Goal: Task Accomplishment & Management: Manage account settings

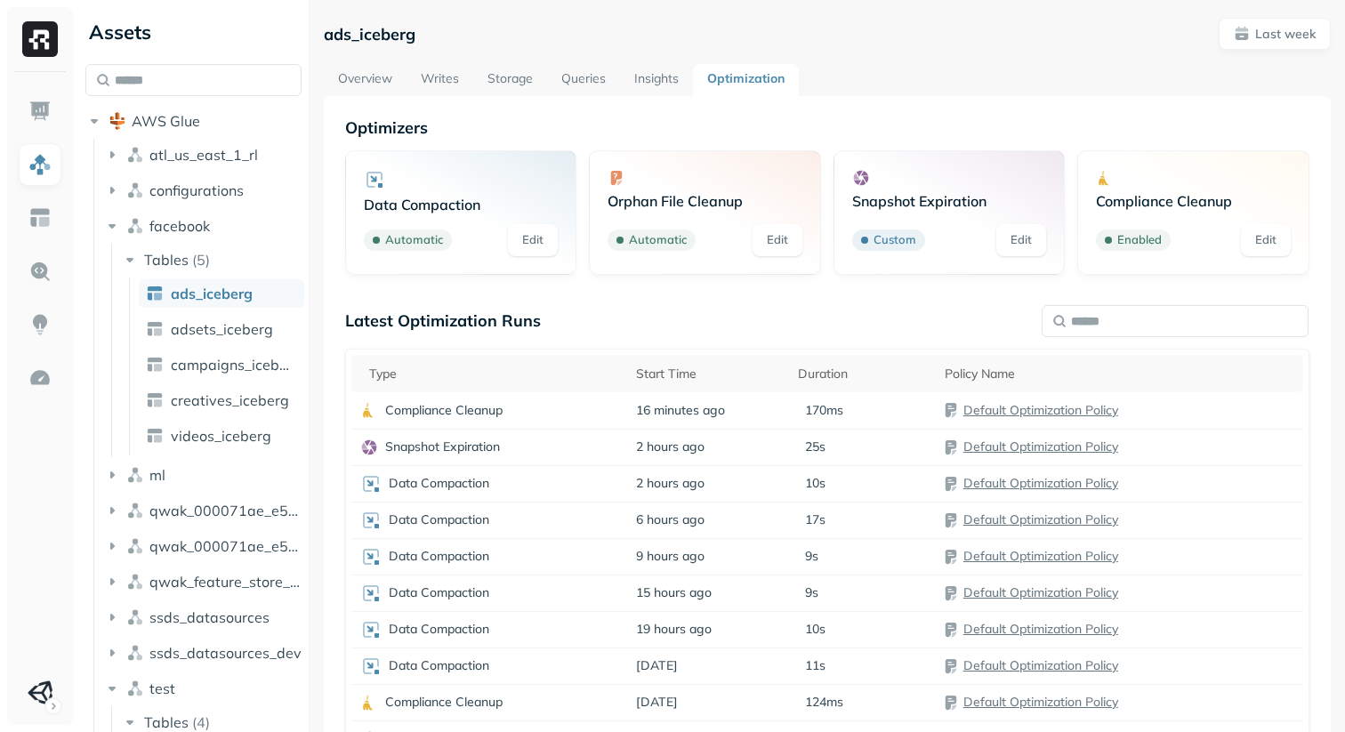
click at [545, 311] on div "Latest Optimization Runs" at bounding box center [827, 321] width 964 height 20
click at [530, 318] on p "Latest Optimization Runs" at bounding box center [443, 321] width 196 height 20
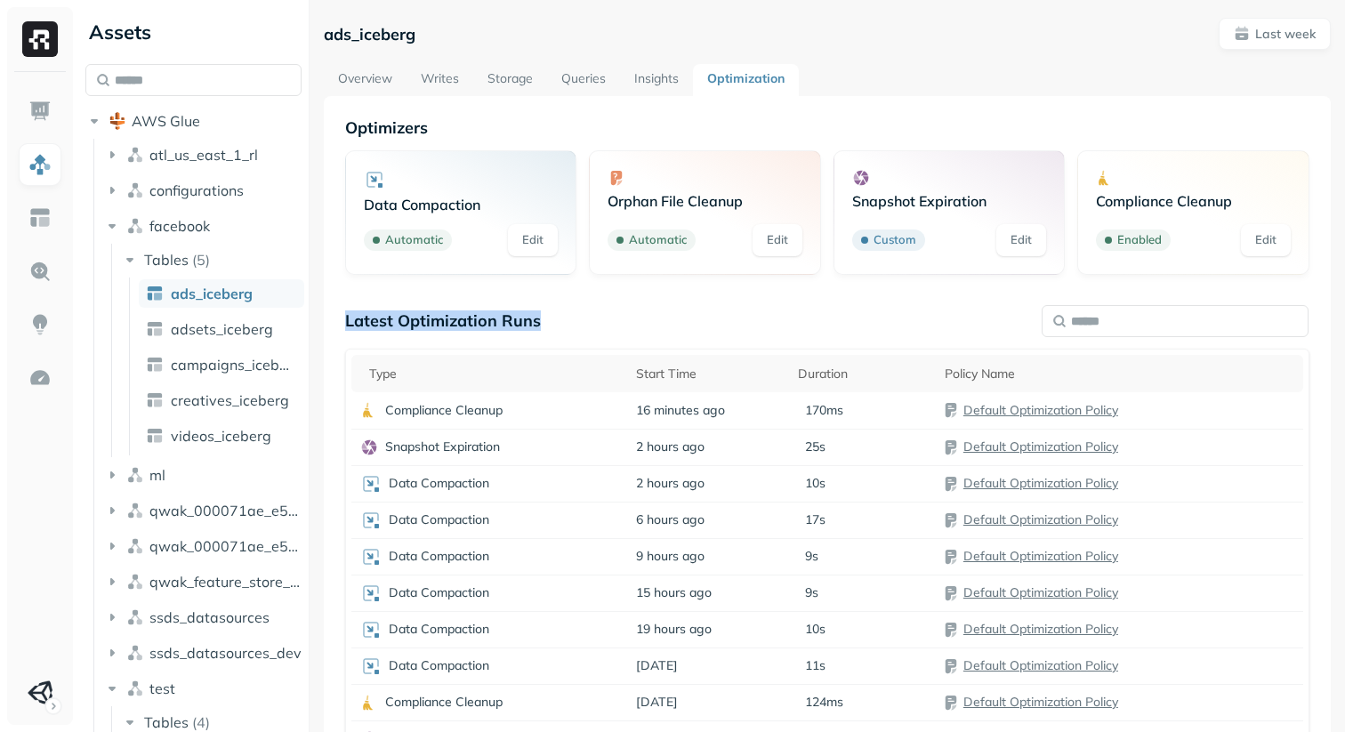
click at [530, 318] on p "Latest Optimization Runs" at bounding box center [443, 321] width 196 height 20
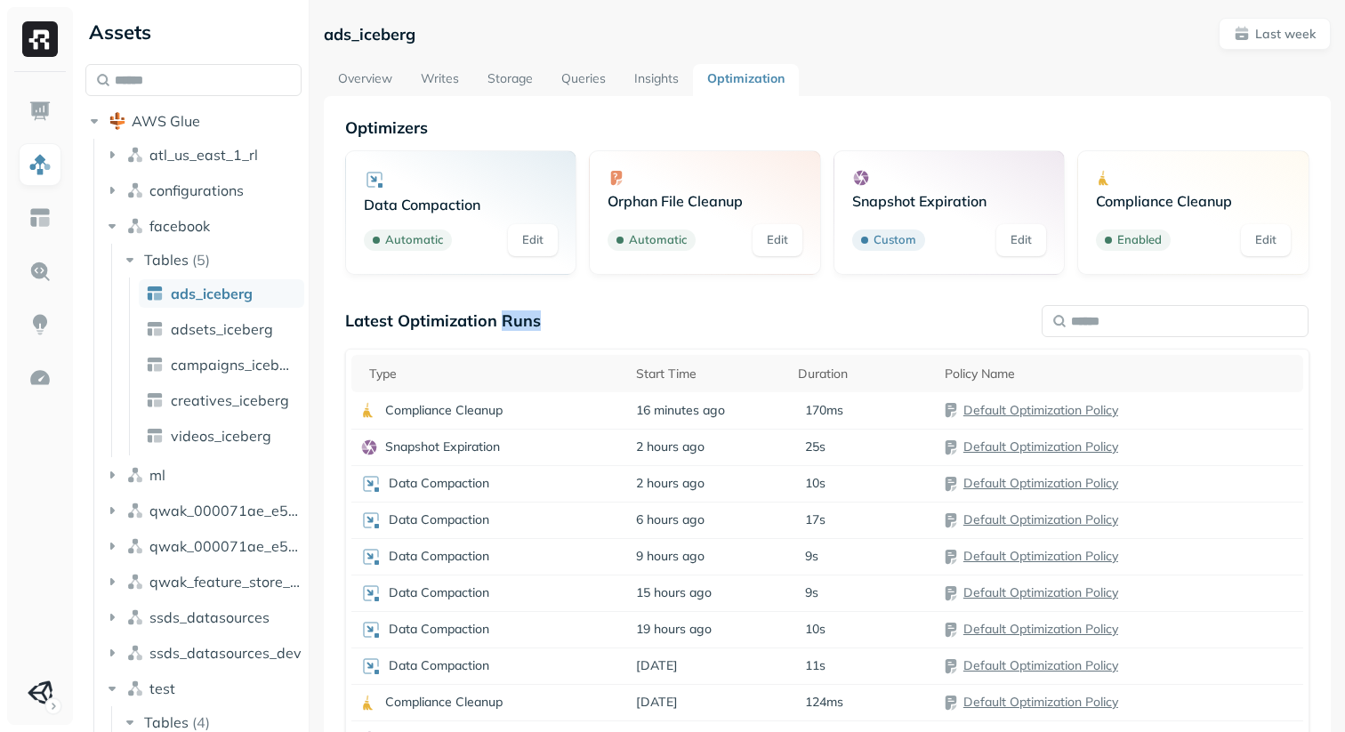
click at [530, 318] on p "Latest Optimization Runs" at bounding box center [443, 321] width 196 height 20
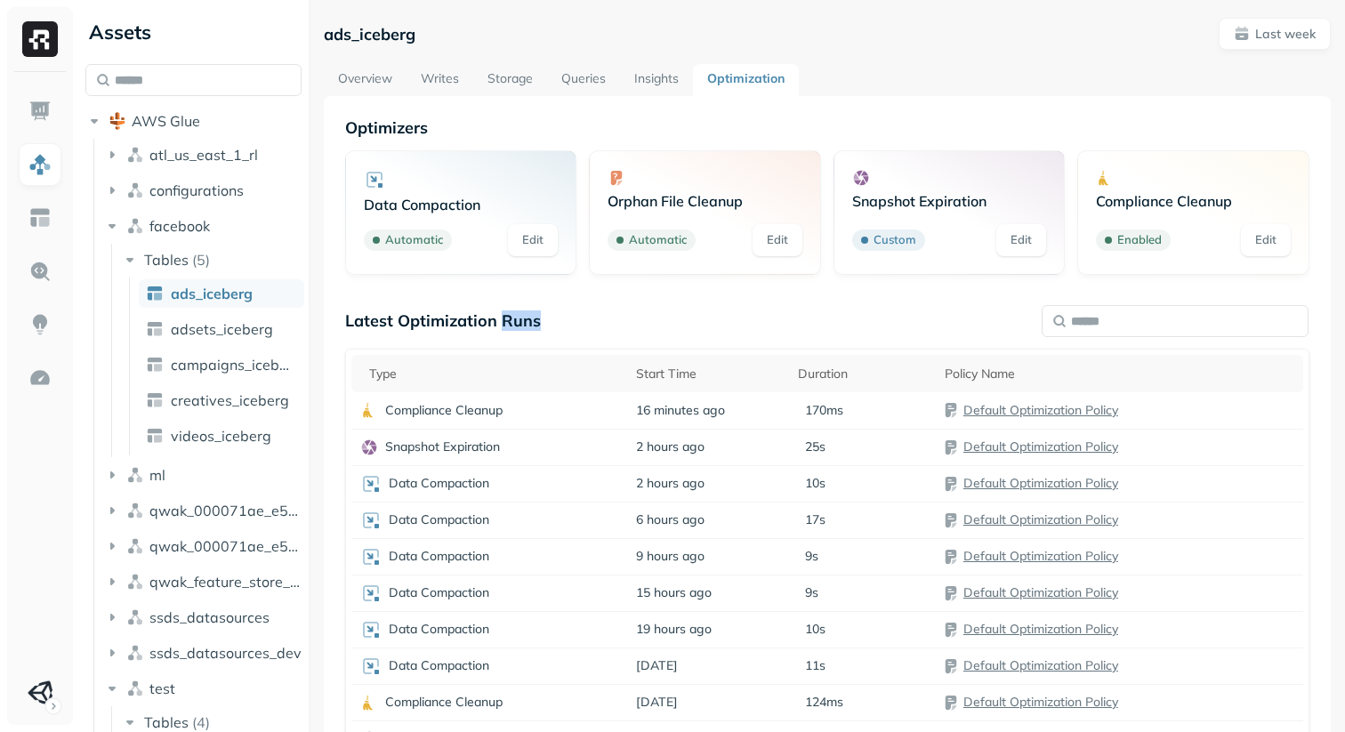
click at [530, 318] on p "Latest Optimization Runs" at bounding box center [443, 321] width 196 height 20
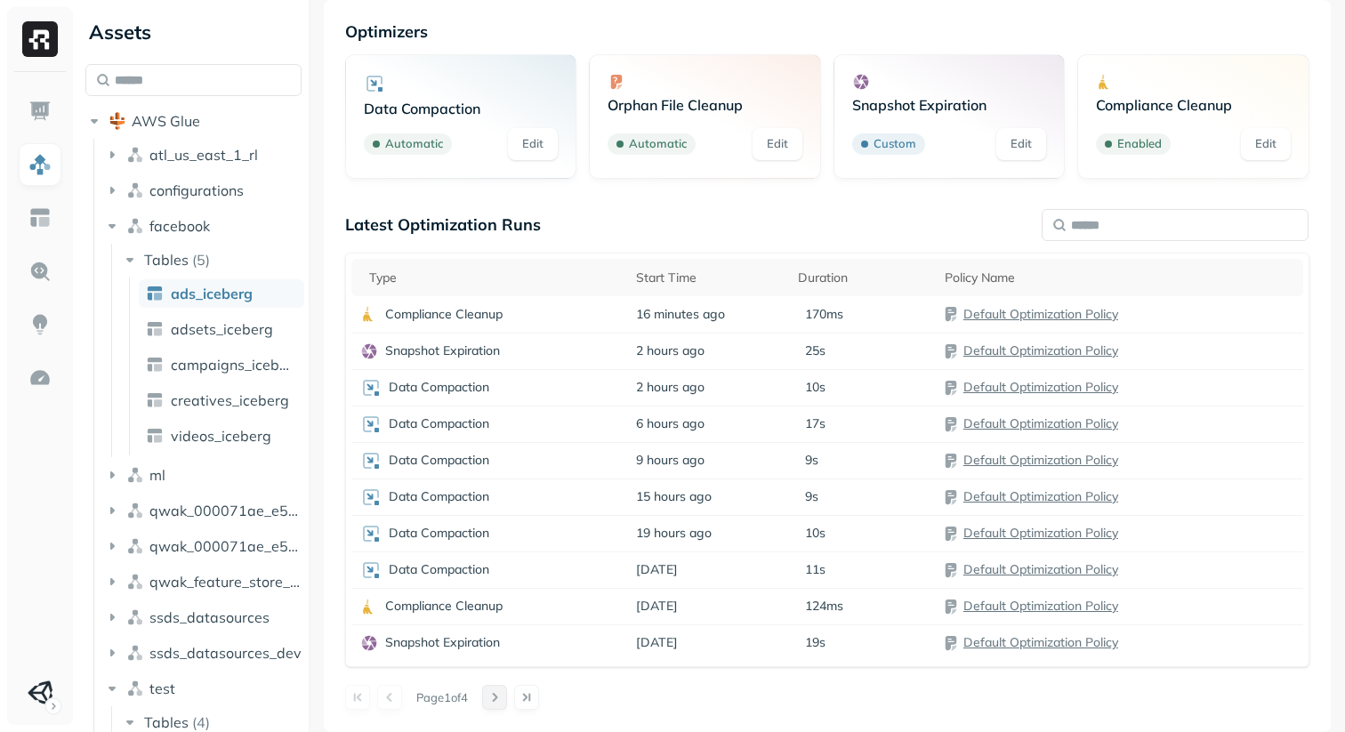
click at [500, 694] on button at bounding box center [494, 697] width 25 height 25
click at [391, 698] on button at bounding box center [389, 697] width 25 height 25
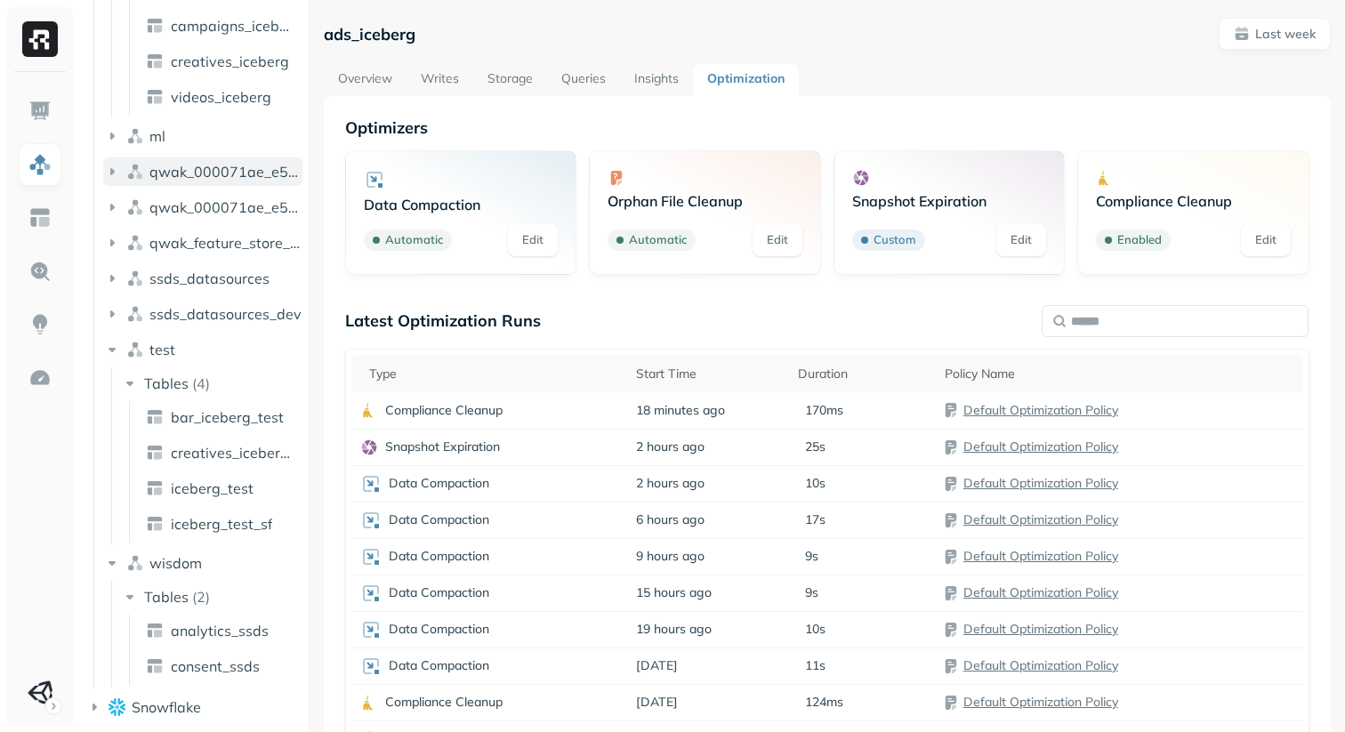
scroll to position [0, 0]
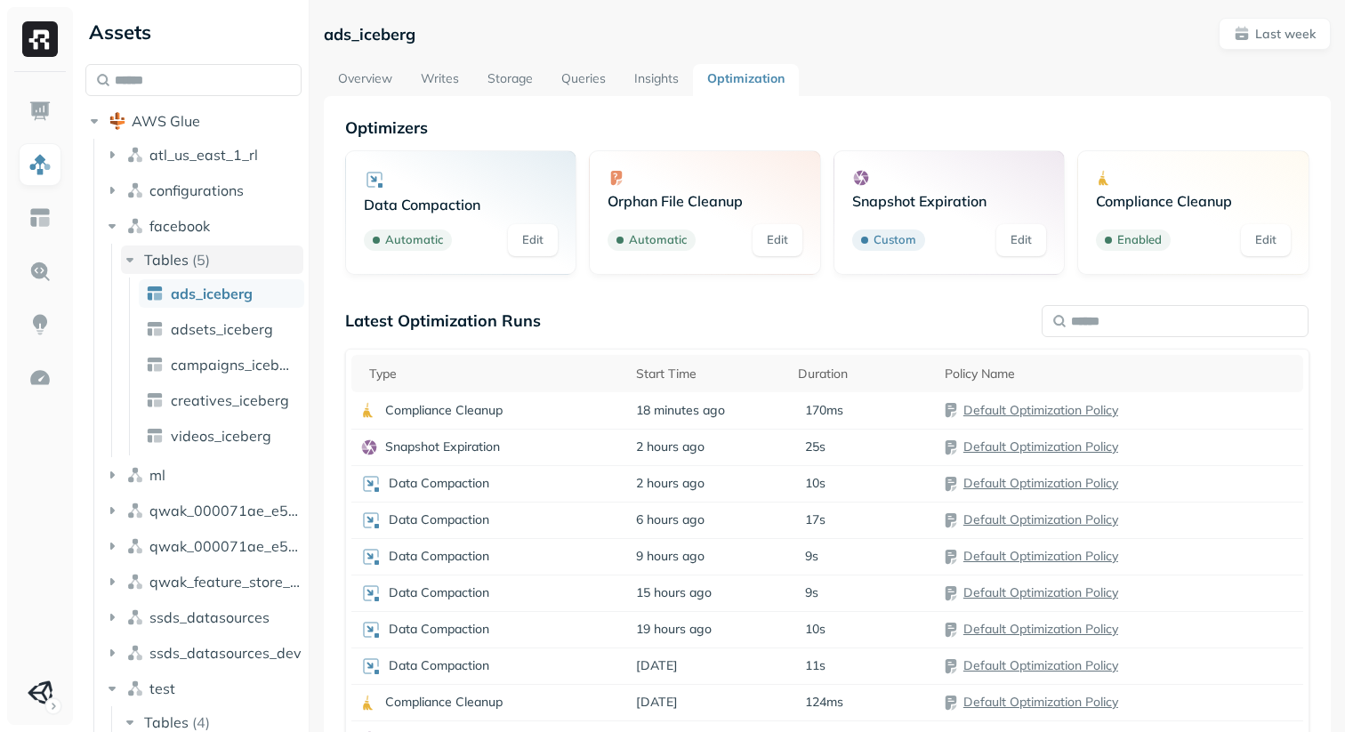
click at [131, 260] on icon "button" at bounding box center [129, 260] width 7 height 4
click at [129, 251] on icon "button" at bounding box center [130, 260] width 18 height 18
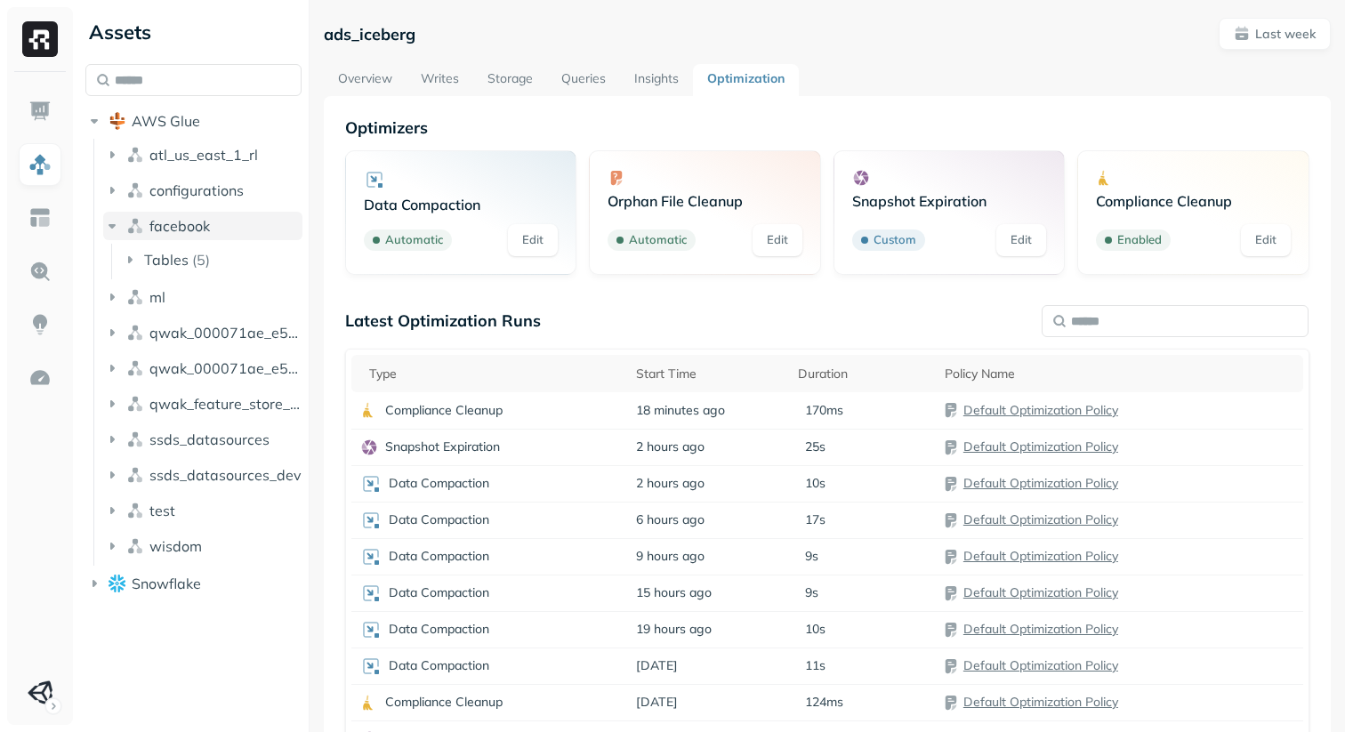
click at [115, 227] on icon "button" at bounding box center [112, 226] width 18 height 18
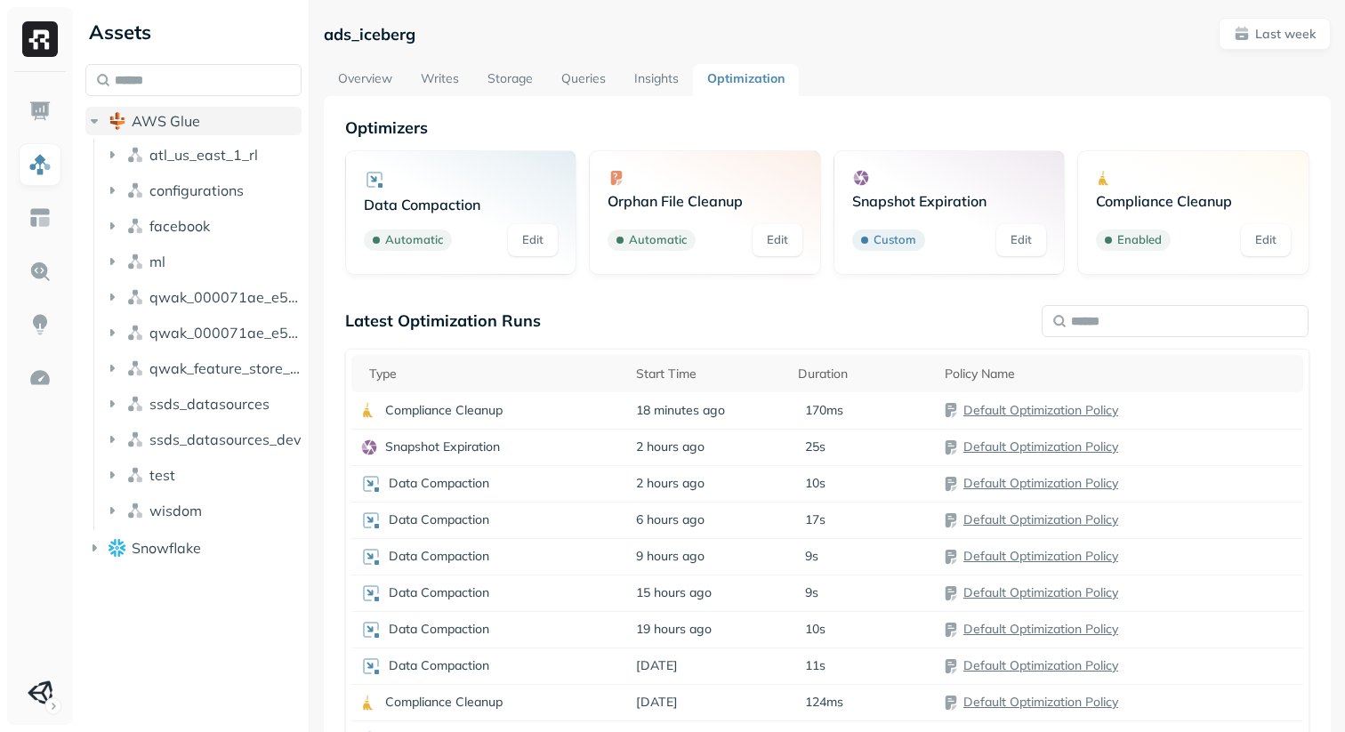
click at [93, 115] on icon "button" at bounding box center [94, 121] width 18 height 18
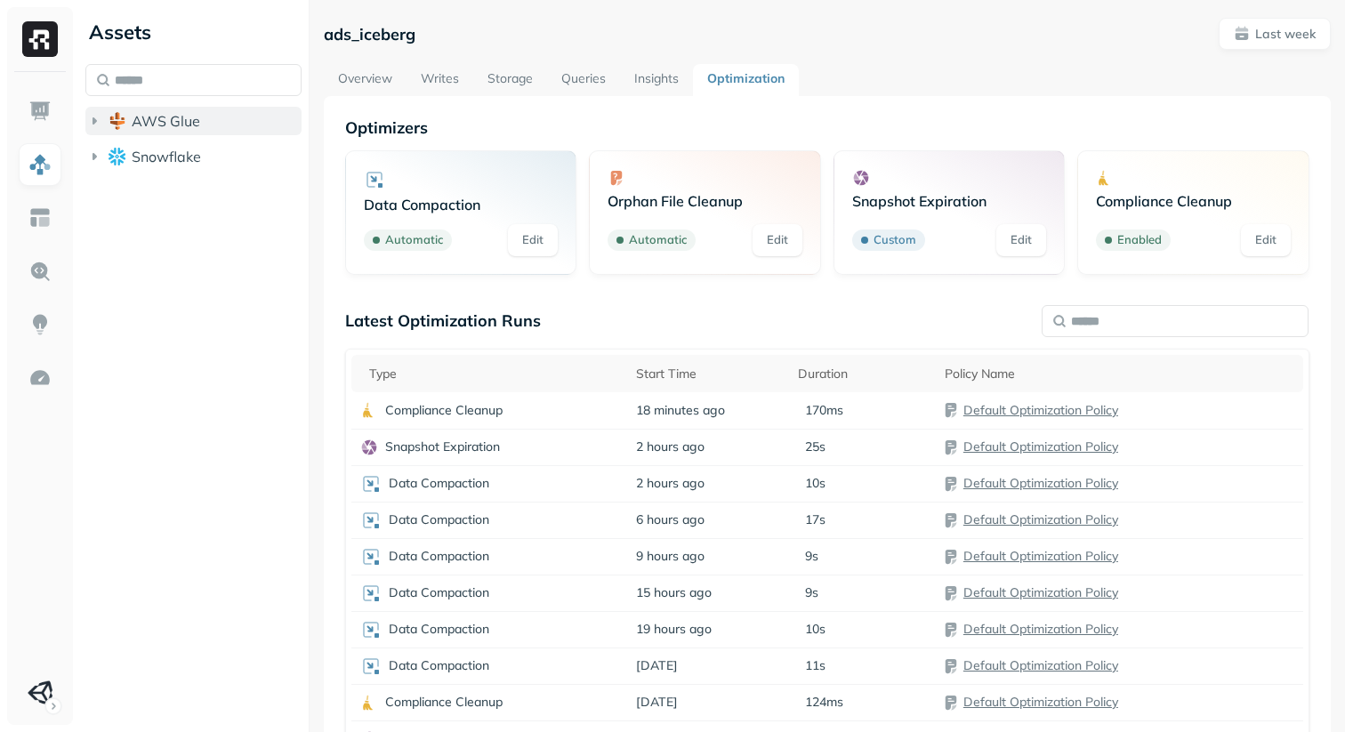
click at [93, 115] on icon "button" at bounding box center [94, 121] width 18 height 18
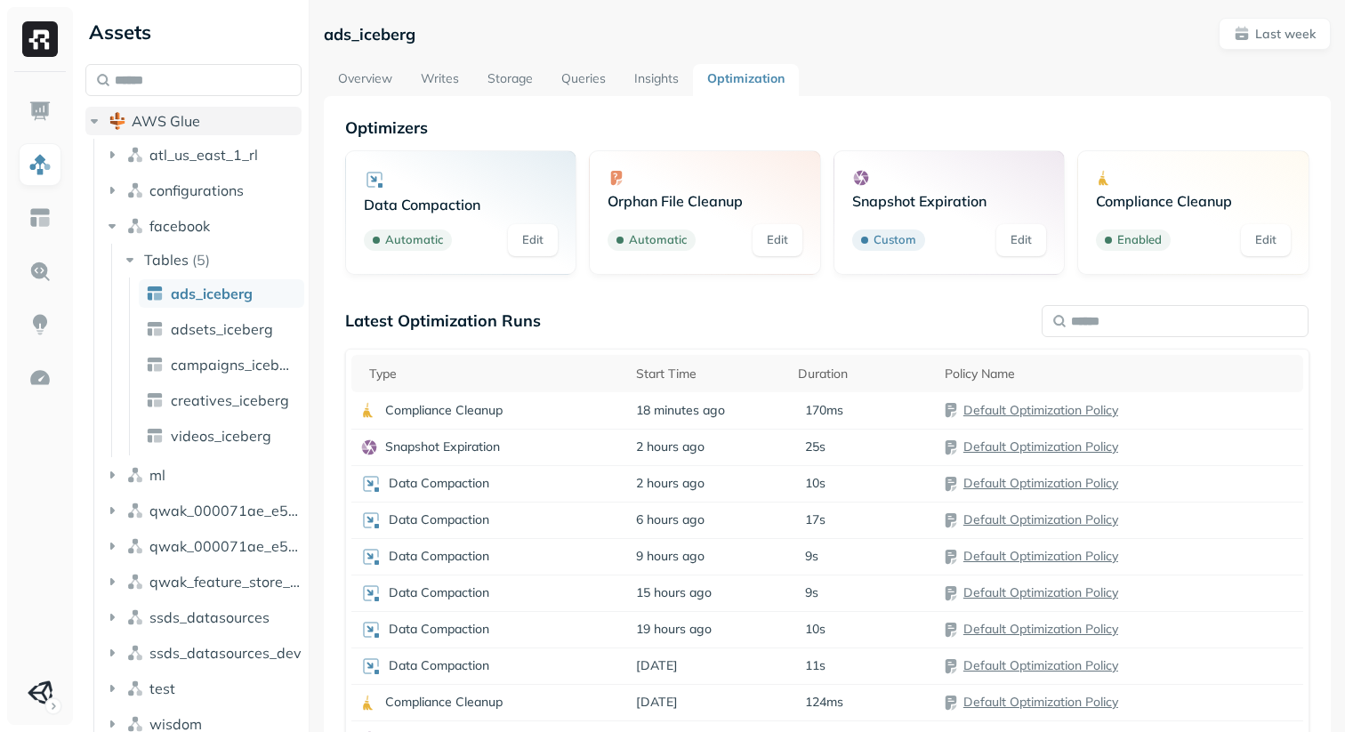
click at [93, 115] on icon "button" at bounding box center [94, 121] width 18 height 18
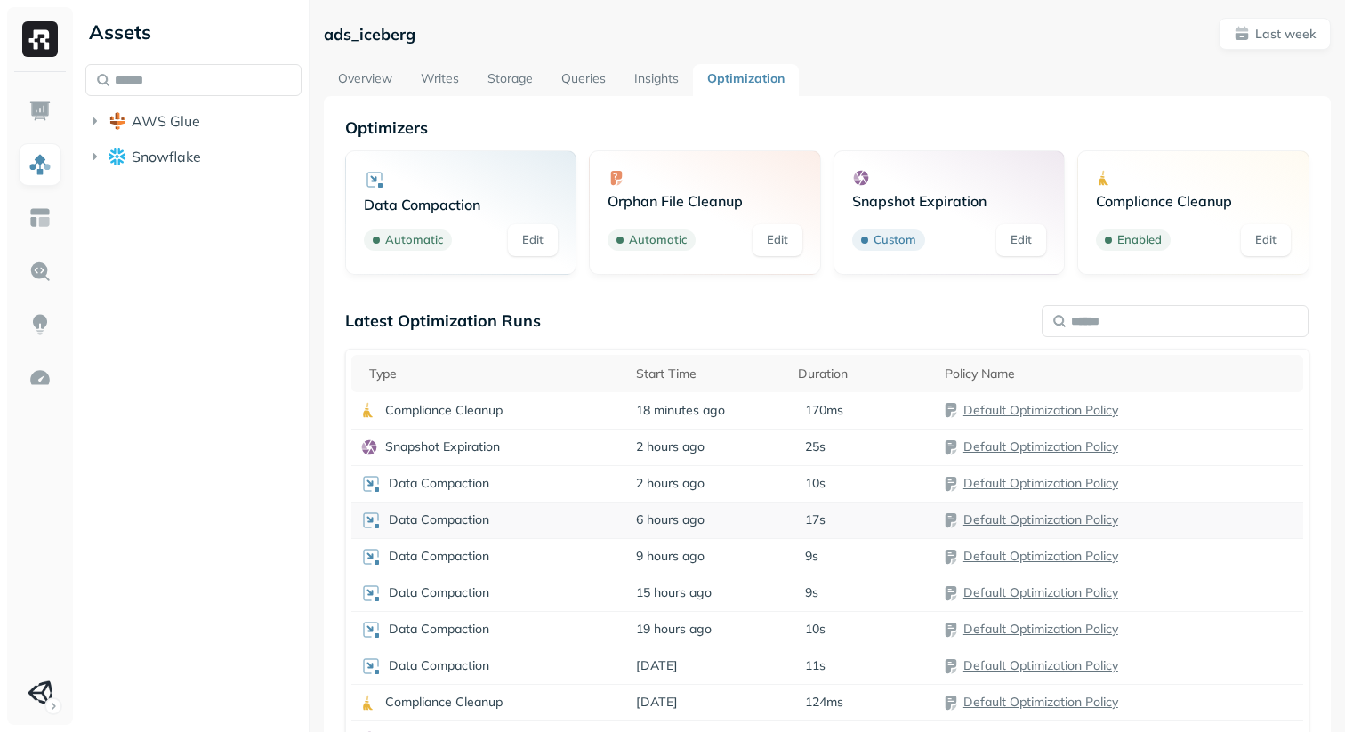
scroll to position [96, 0]
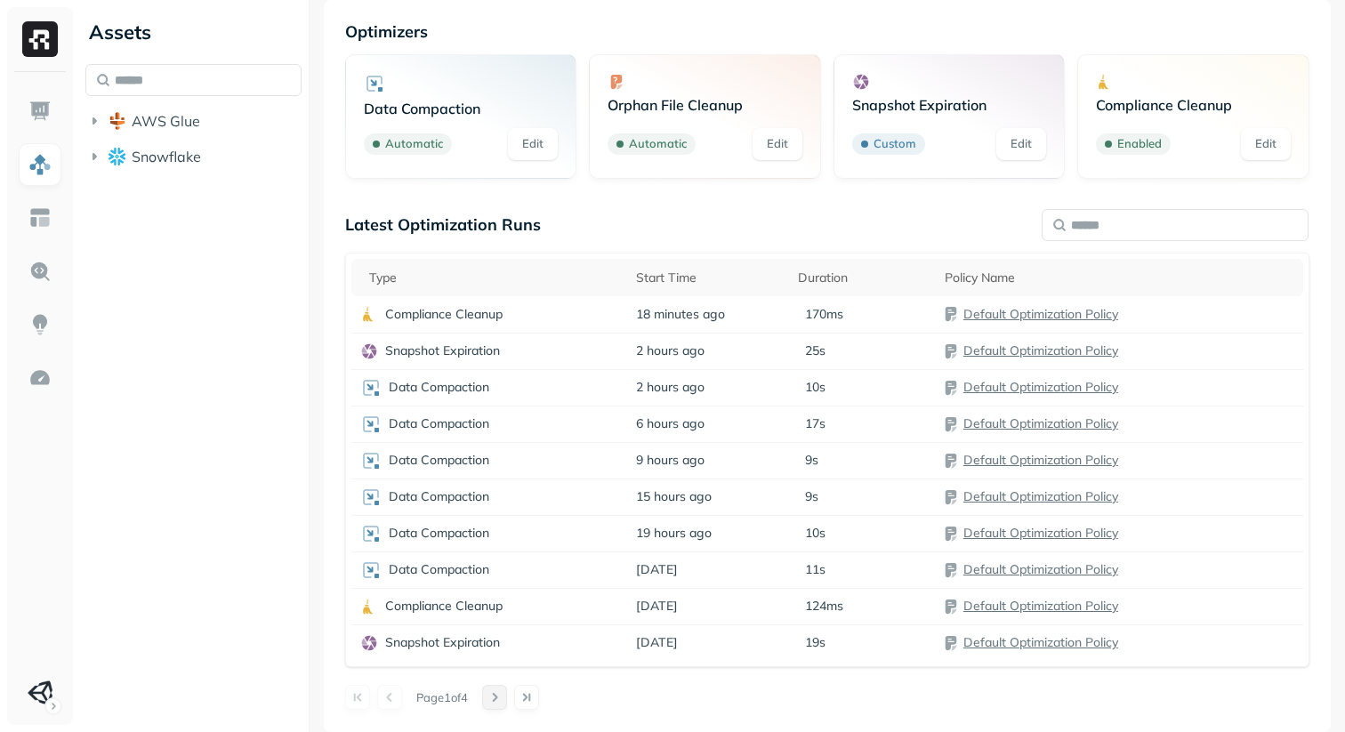
click at [498, 694] on button at bounding box center [494, 697] width 25 height 25
click at [388, 701] on button at bounding box center [389, 697] width 25 height 25
click at [505, 693] on button at bounding box center [494, 697] width 25 height 25
click at [97, 126] on icon "button" at bounding box center [94, 121] width 18 height 18
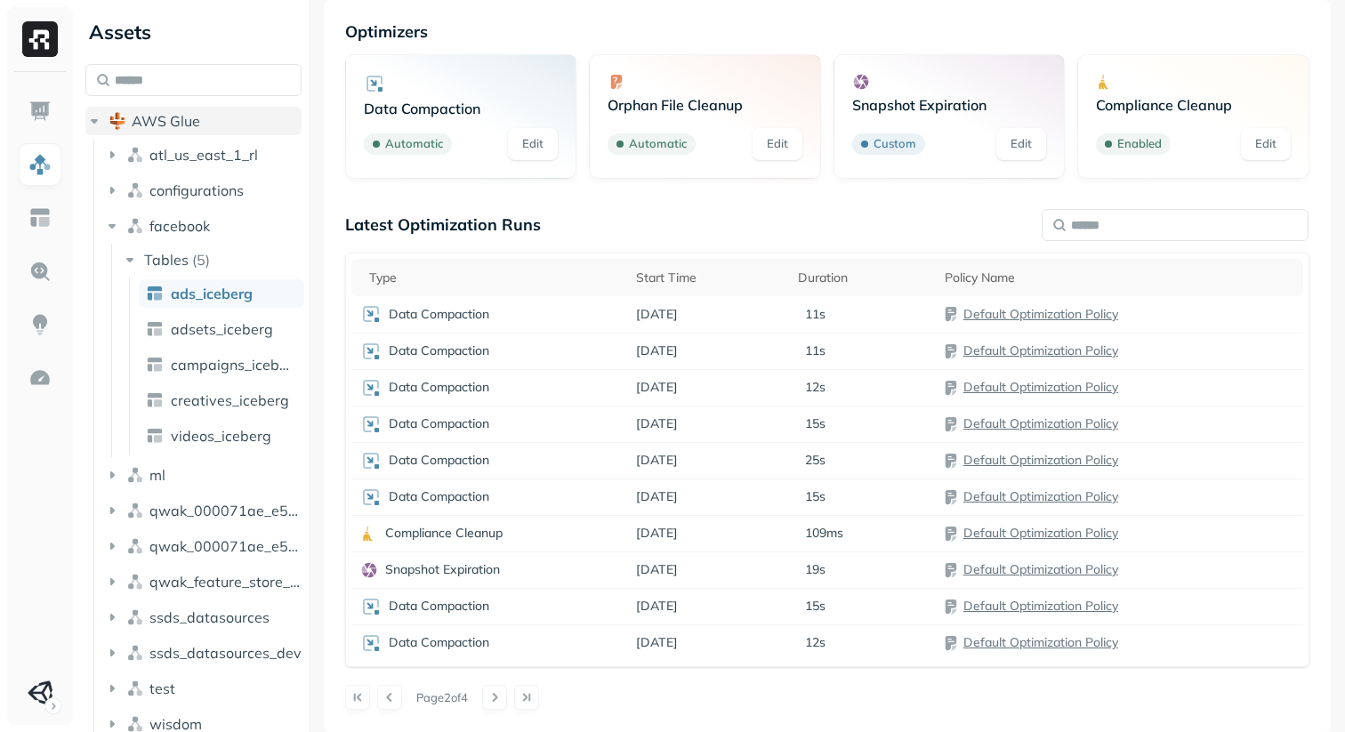
click at [97, 126] on icon "button" at bounding box center [94, 121] width 18 height 18
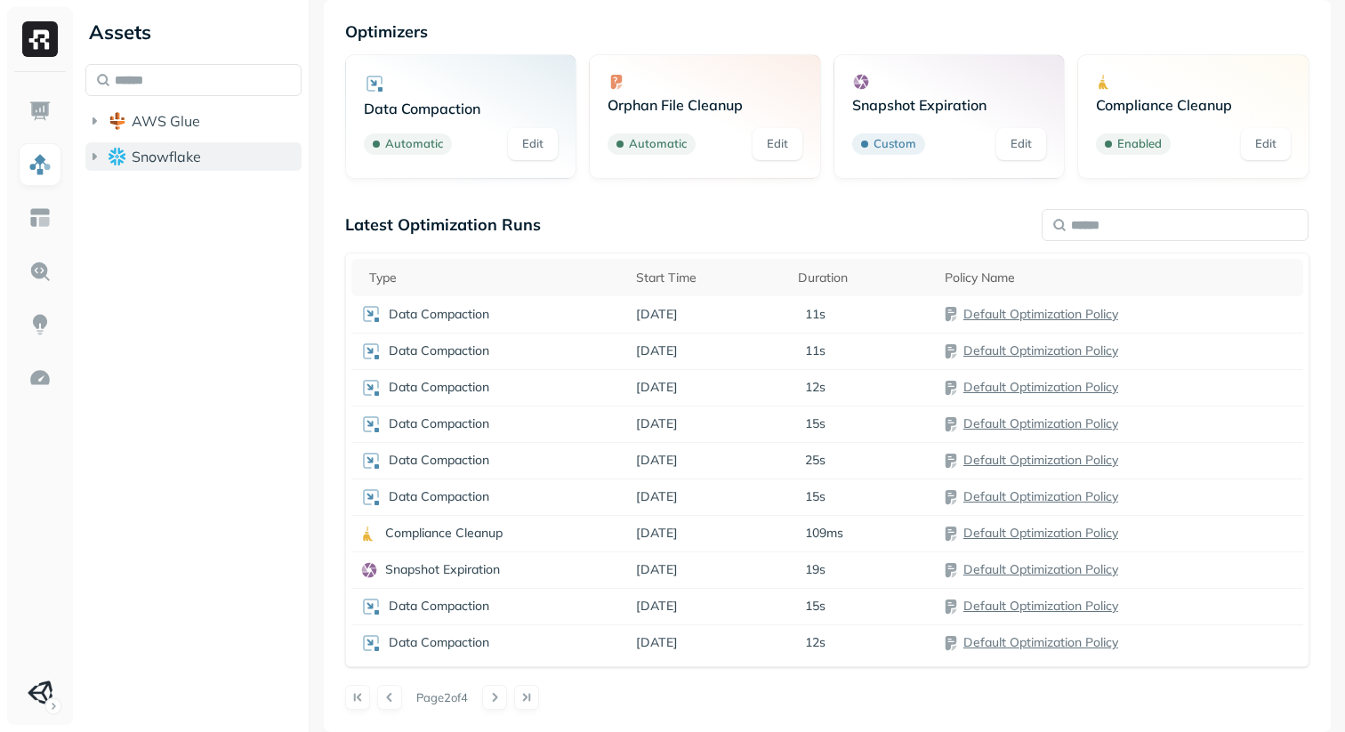
click at [94, 151] on icon "button" at bounding box center [94, 157] width 18 height 18
click at [94, 160] on icon "button" at bounding box center [94, 157] width 18 height 18
click at [388, 694] on button at bounding box center [389, 697] width 25 height 25
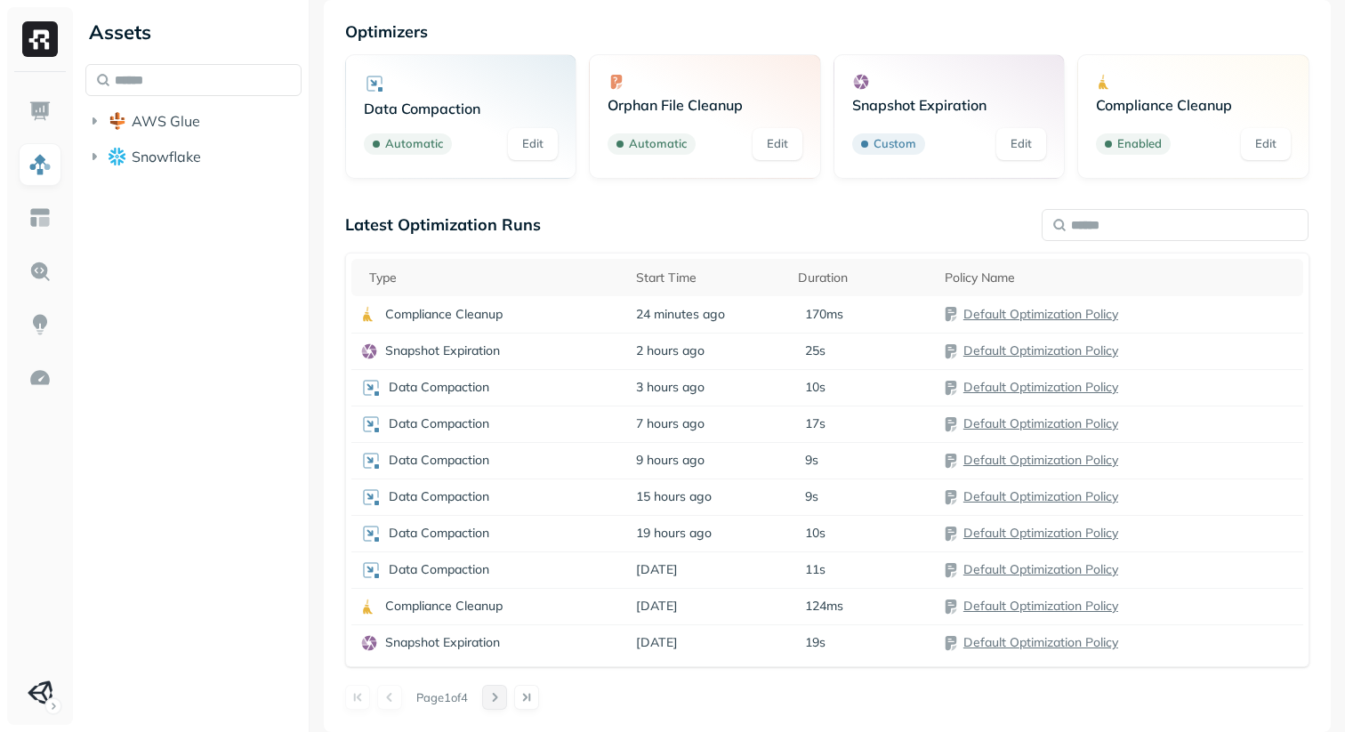
click at [506, 698] on button at bounding box center [494, 697] width 25 height 25
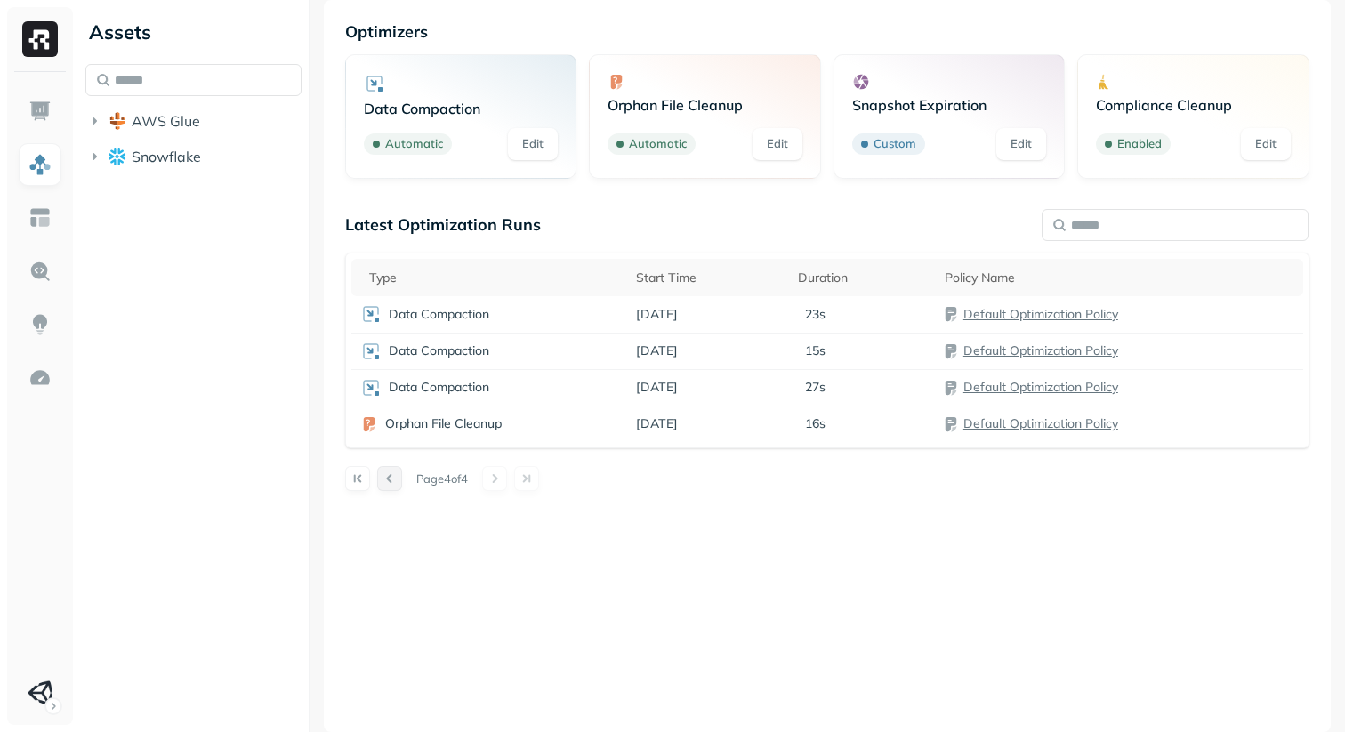
click at [391, 480] on button at bounding box center [389, 478] width 25 height 25
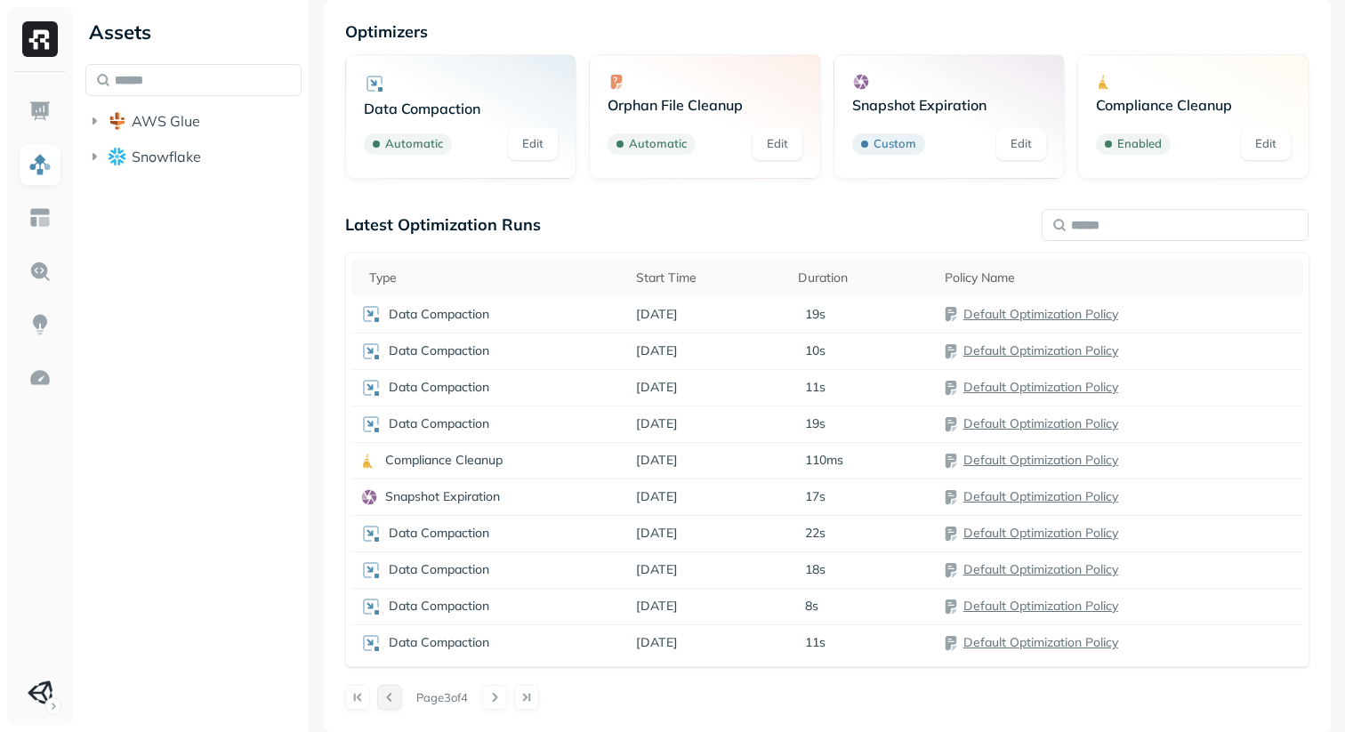
click at [391, 480] on td "Snapshot Expiration" at bounding box center [489, 497] width 276 height 36
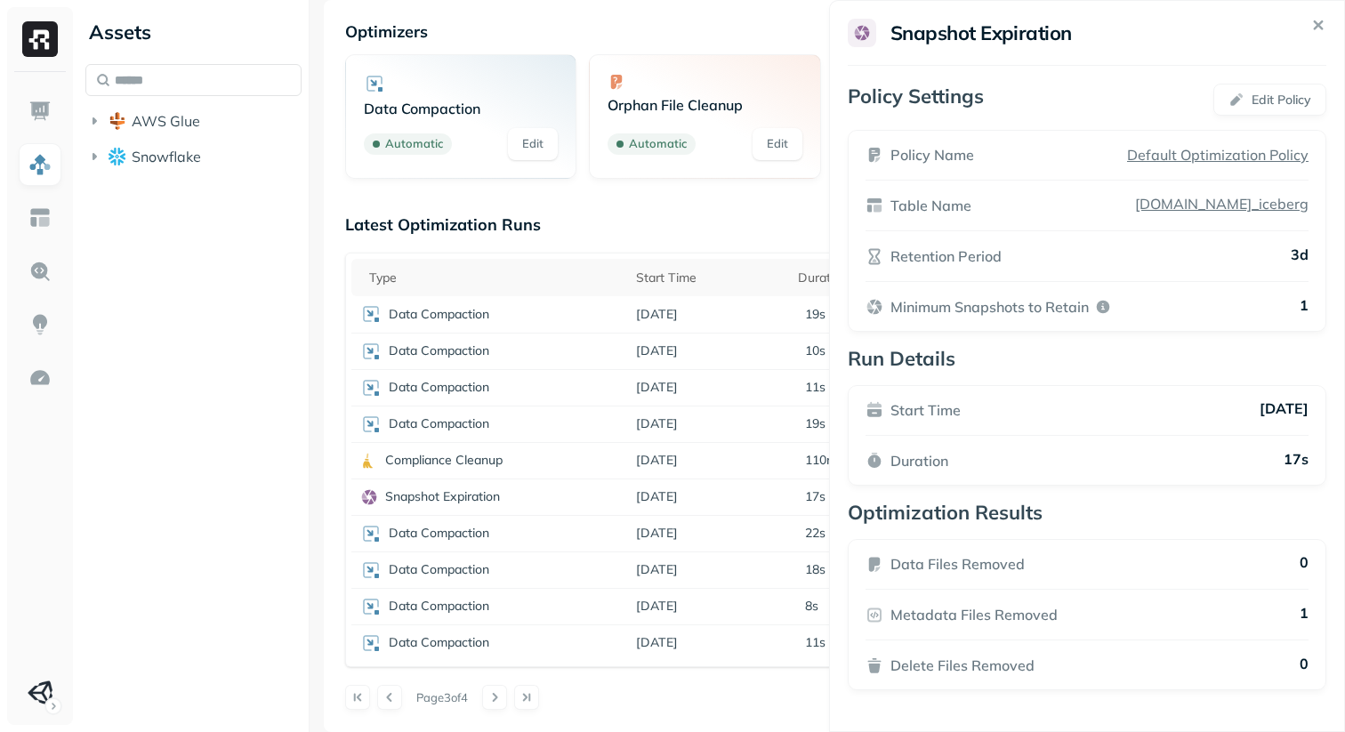
click at [1323, 25] on icon at bounding box center [1319, 25] width 20 height 20
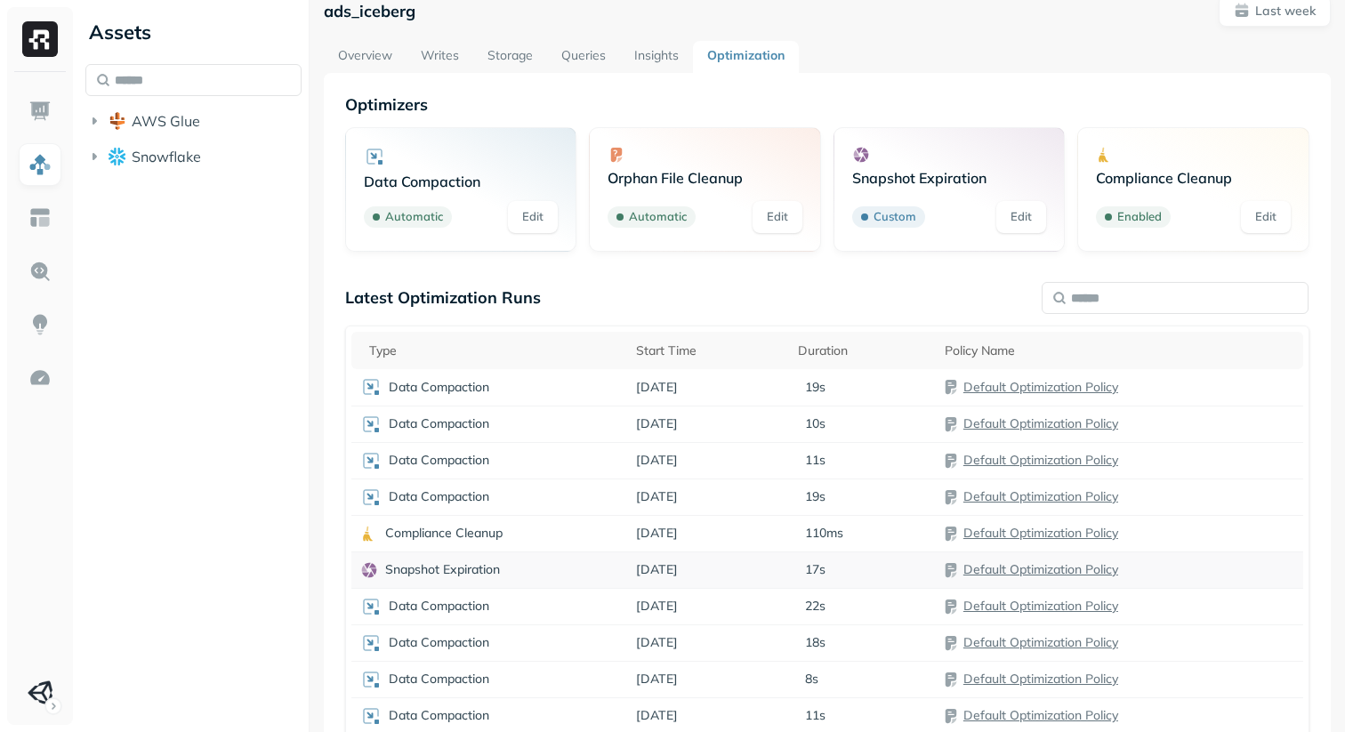
scroll to position [0, 0]
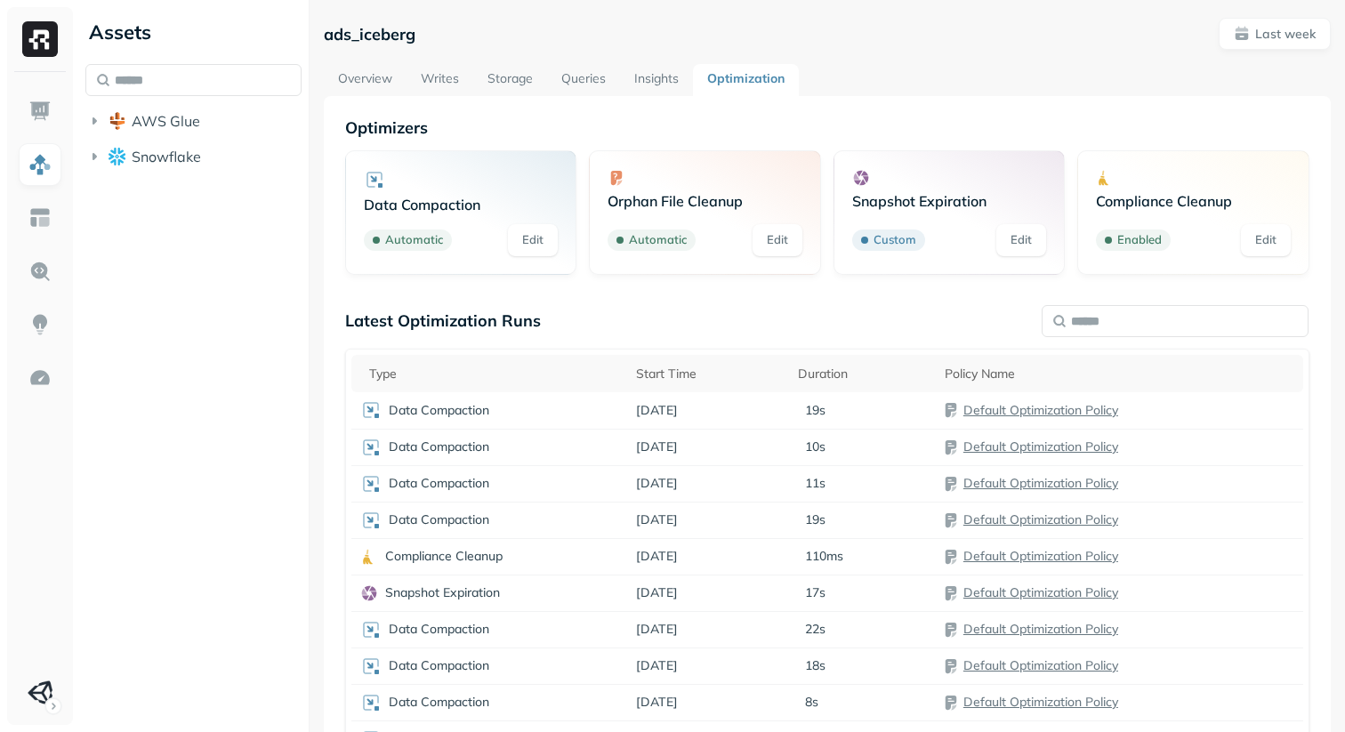
click at [362, 70] on link "Overview" at bounding box center [365, 80] width 83 height 32
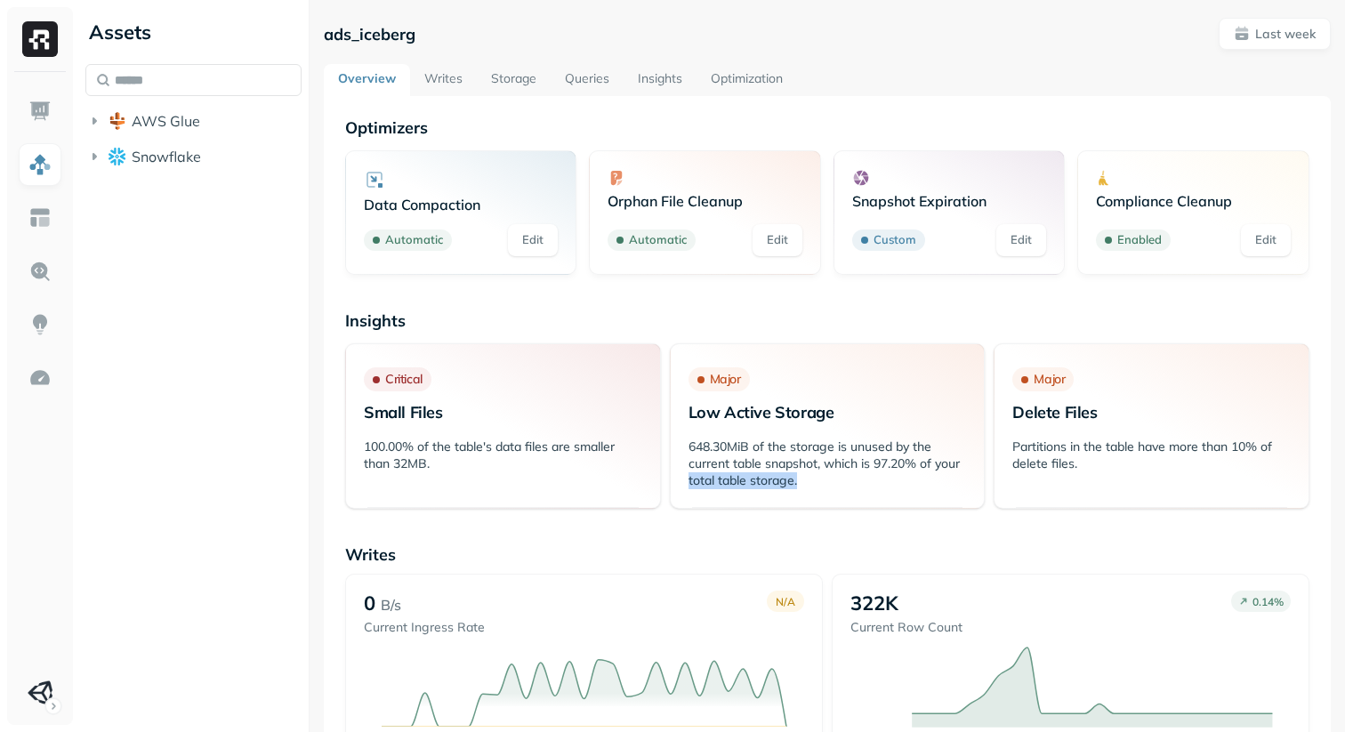
drag, startPoint x: 671, startPoint y: 474, endPoint x: 860, endPoint y: 480, distance: 189.6
click at [860, 480] on div "648.30MiB of the storage is unused by the current table snapshot, which is 97.2…" at bounding box center [828, 470] width 314 height 74
click at [860, 480] on p "648.30MiB of the storage is unused by the current table snapshot, which is 97.2…" at bounding box center [828, 464] width 278 height 51
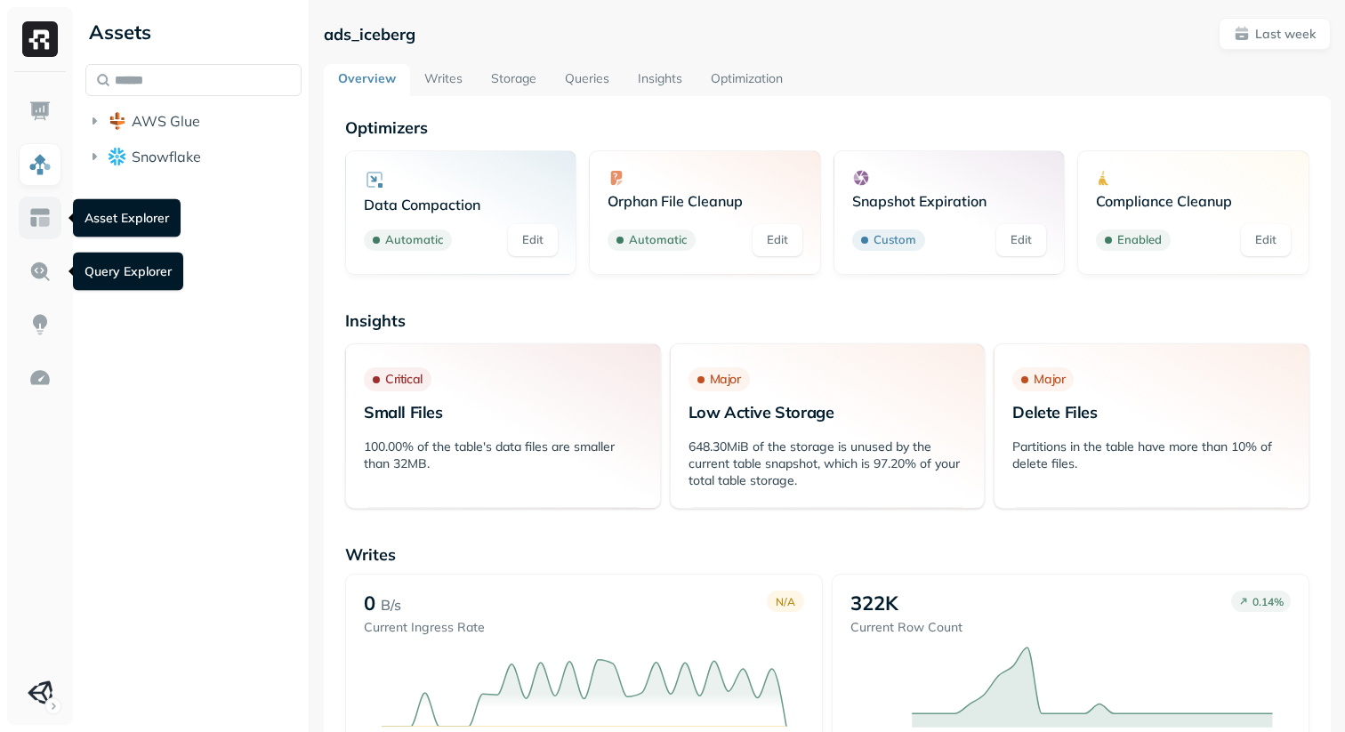
click at [52, 227] on link at bounding box center [40, 218] width 43 height 43
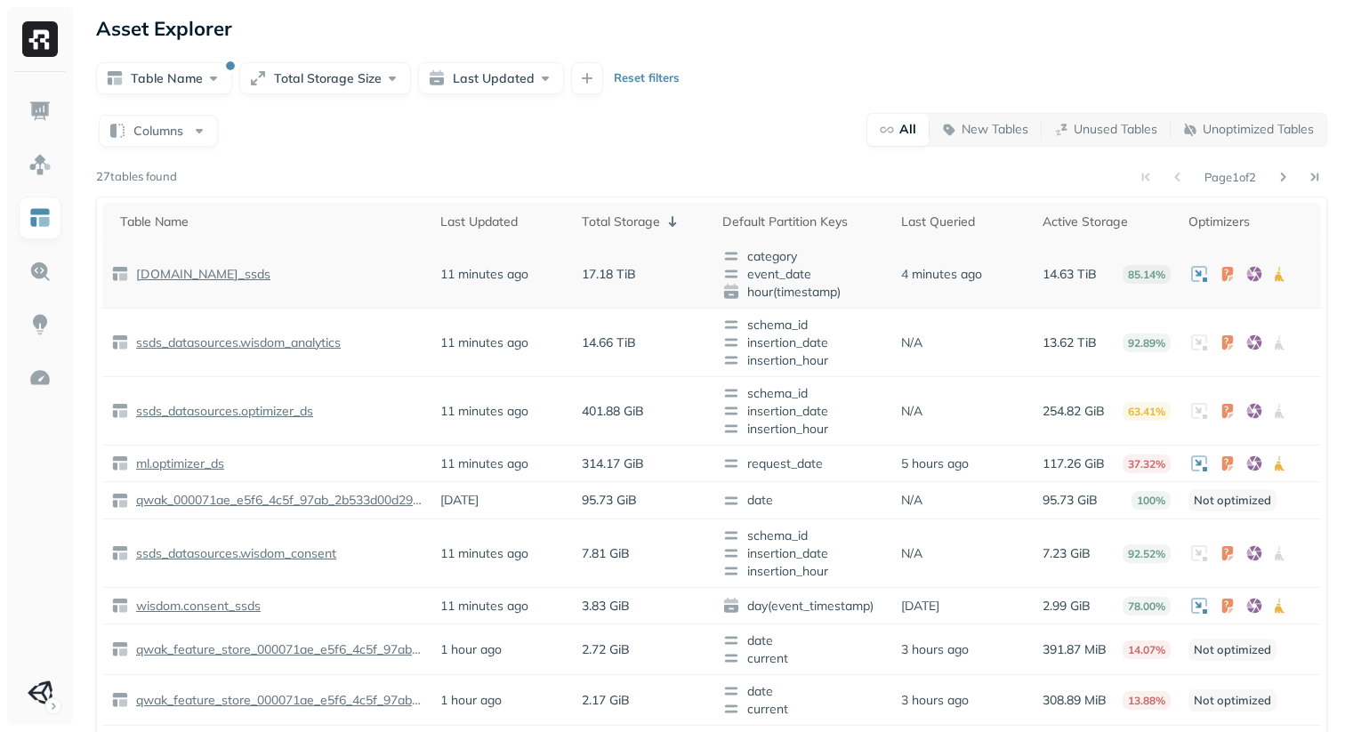
click at [251, 274] on p "wisdom.analytics_ssds" at bounding box center [202, 274] width 138 height 17
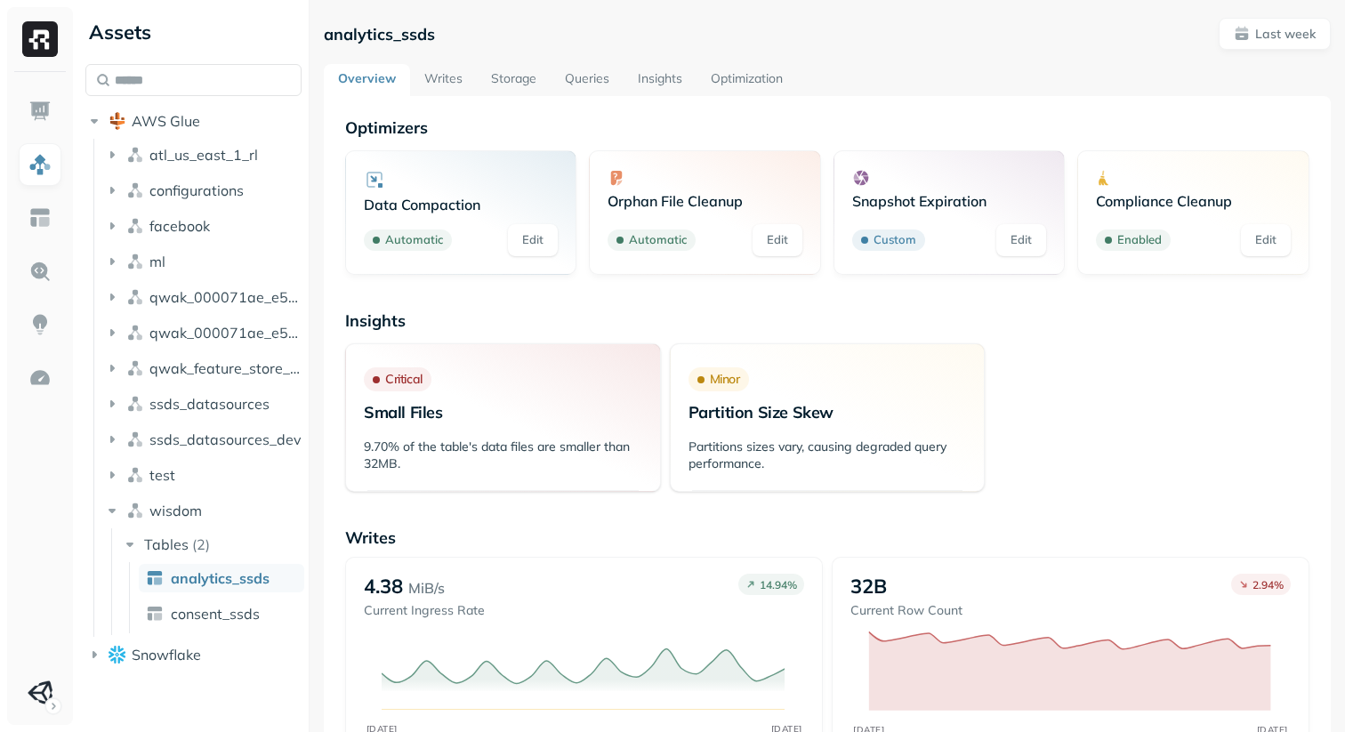
click at [748, 72] on link "Optimization" at bounding box center [747, 80] width 101 height 32
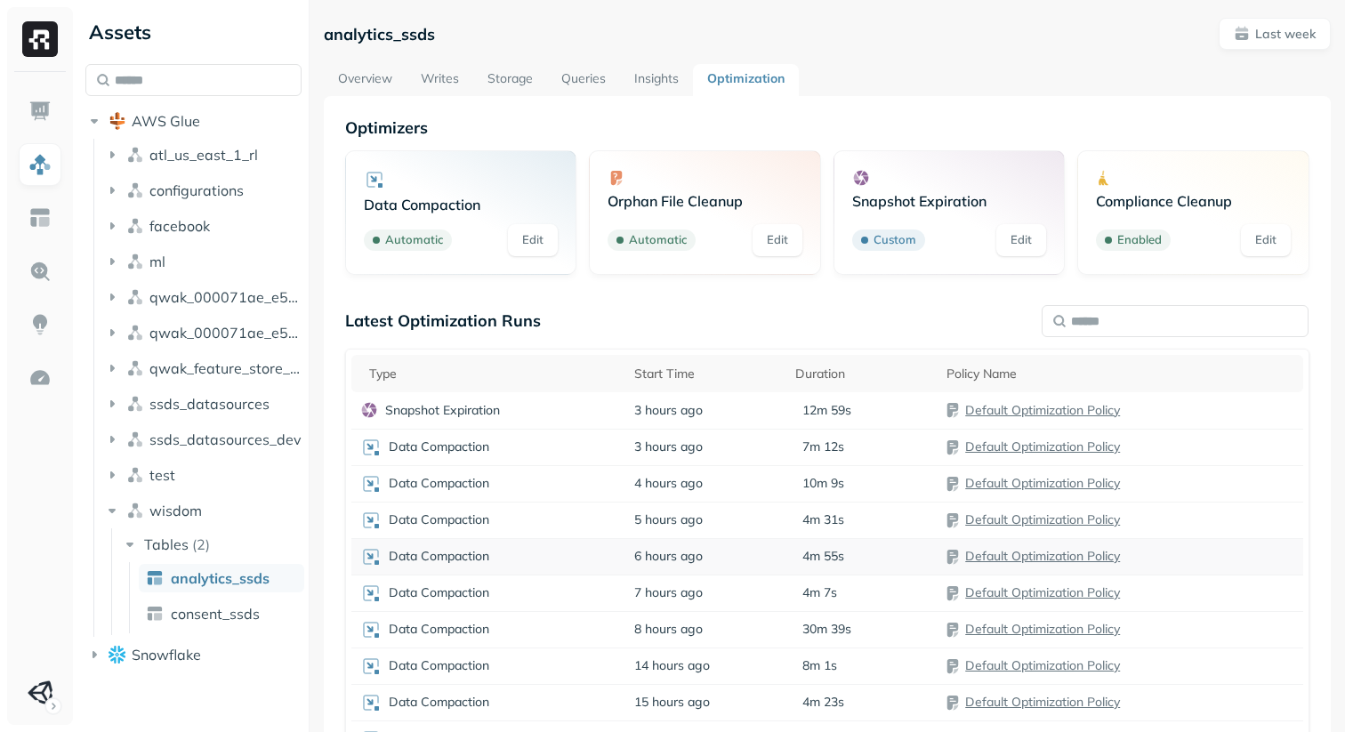
scroll to position [96, 0]
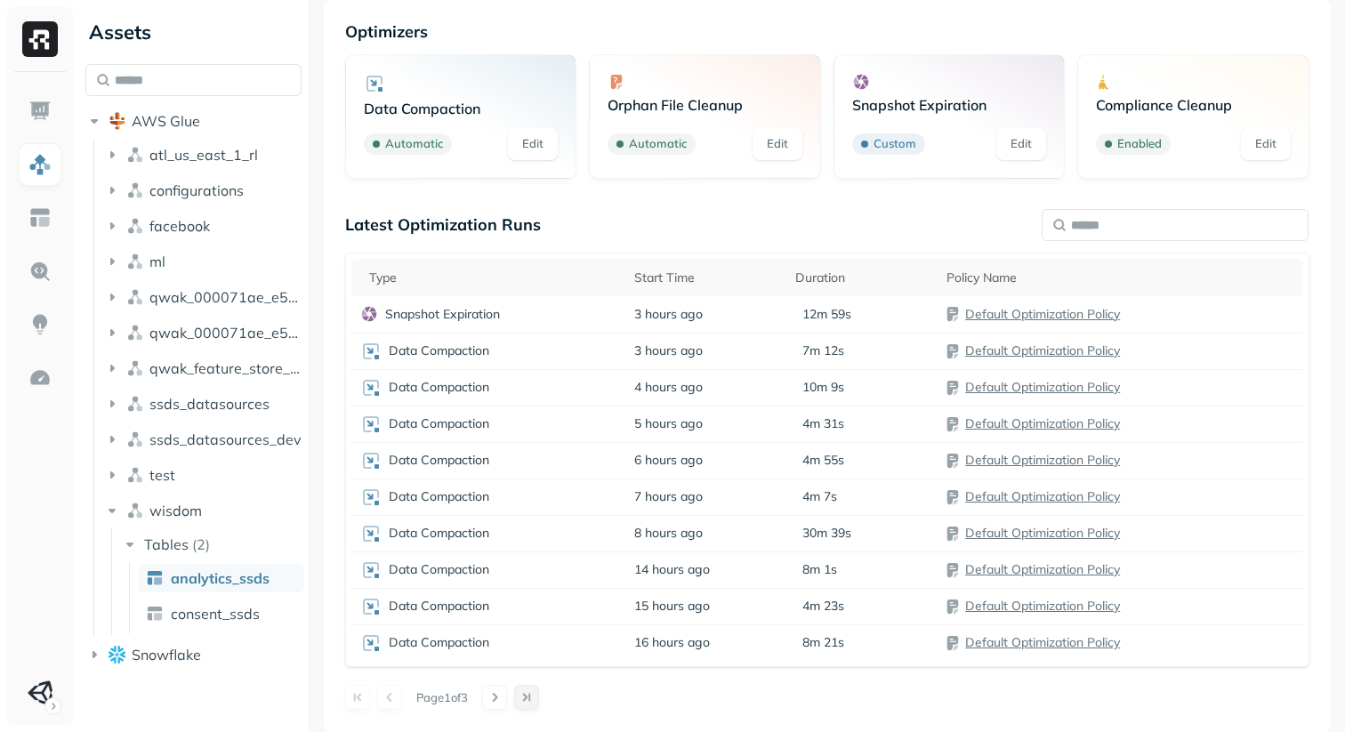
click at [529, 690] on button at bounding box center [526, 697] width 25 height 25
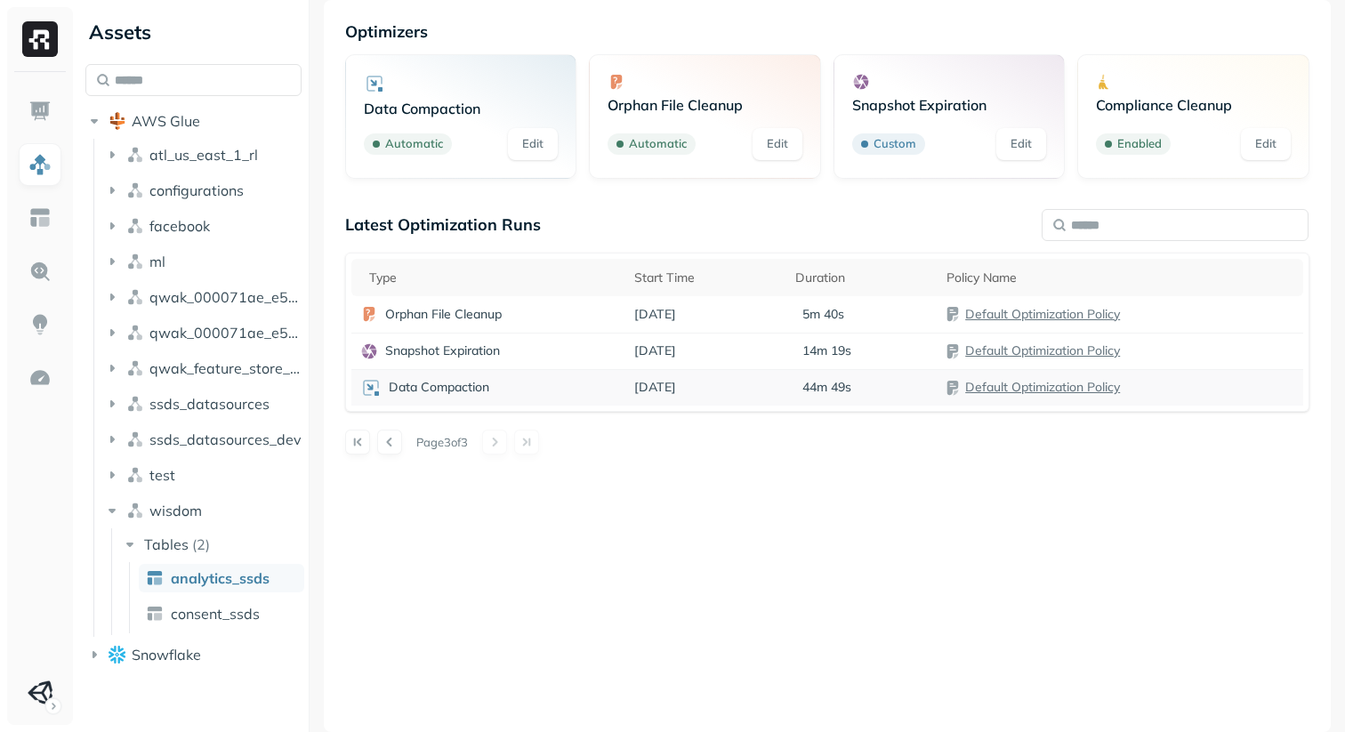
click at [472, 387] on p "Data Compaction" at bounding box center [439, 387] width 101 height 17
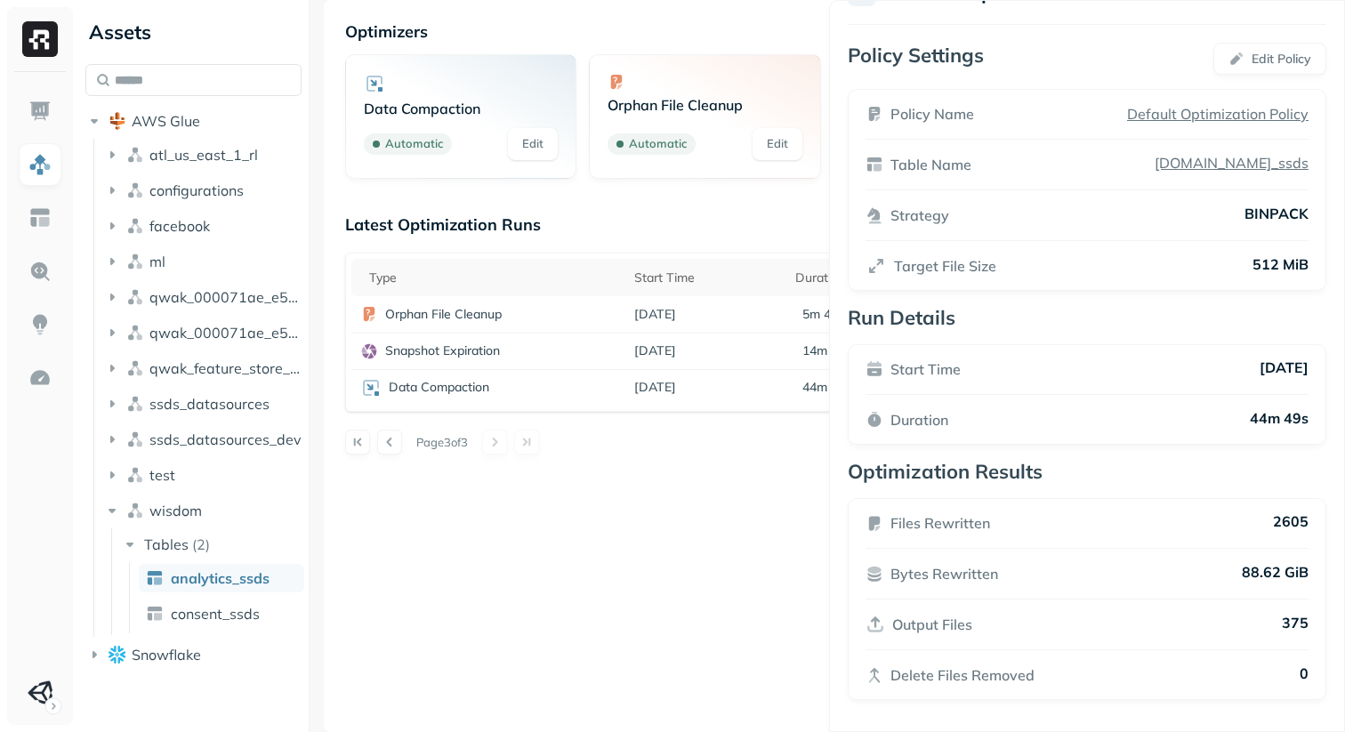
scroll to position [42, 0]
click at [826, 466] on html "Assets AWS Glue atl_us_east_1_rl configurations facebook ml qwak_000071ae_e5f6_…" at bounding box center [672, 366] width 1345 height 732
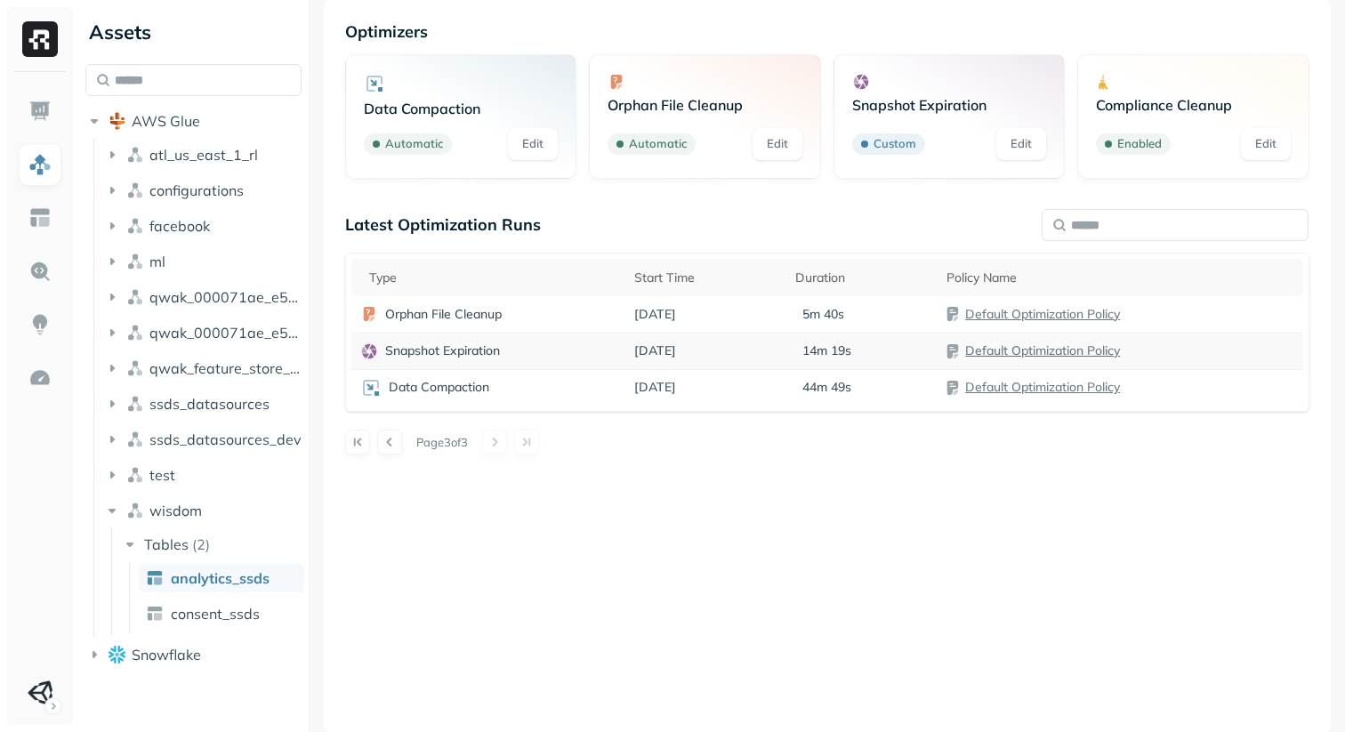
click at [812, 352] on p "14m 19s" at bounding box center [827, 351] width 49 height 17
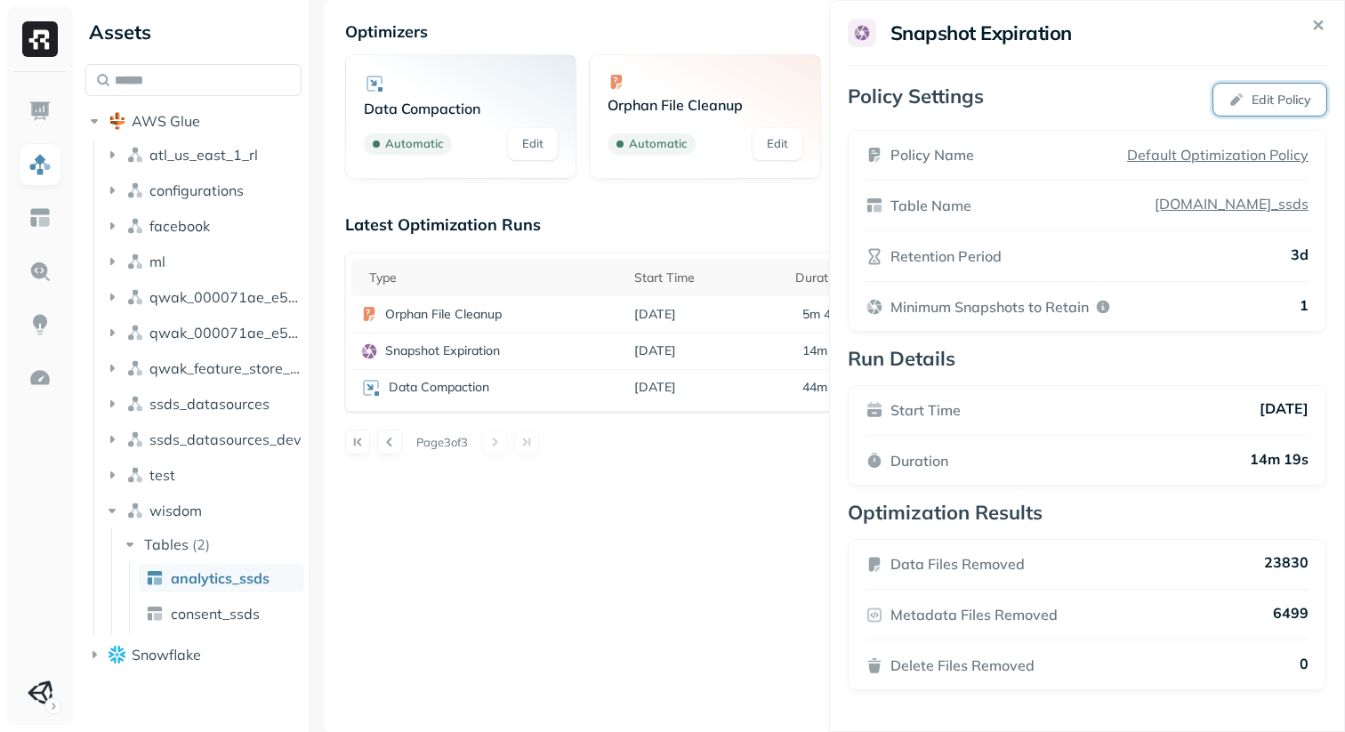
click at [1235, 89] on button "Edit Policy" at bounding box center [1270, 100] width 113 height 32
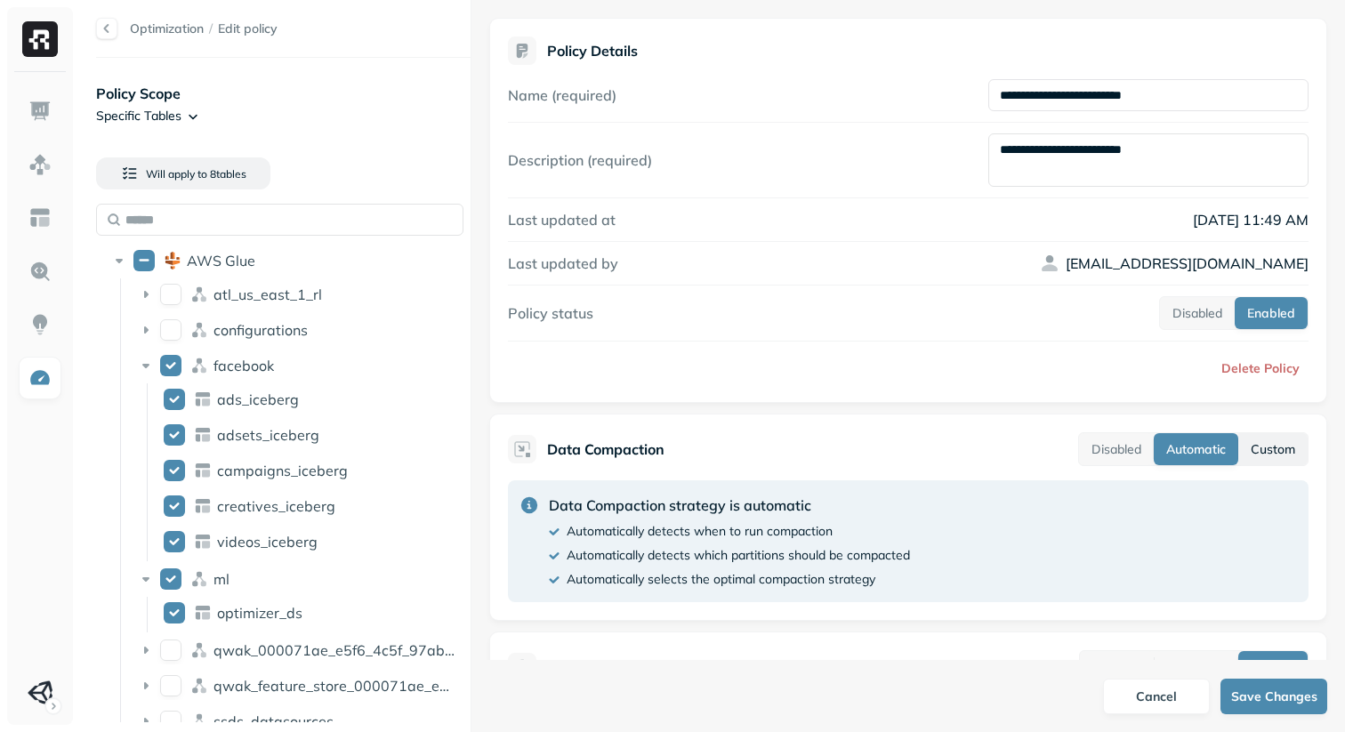
click at [1289, 445] on button "Custom" at bounding box center [1272, 449] width 69 height 32
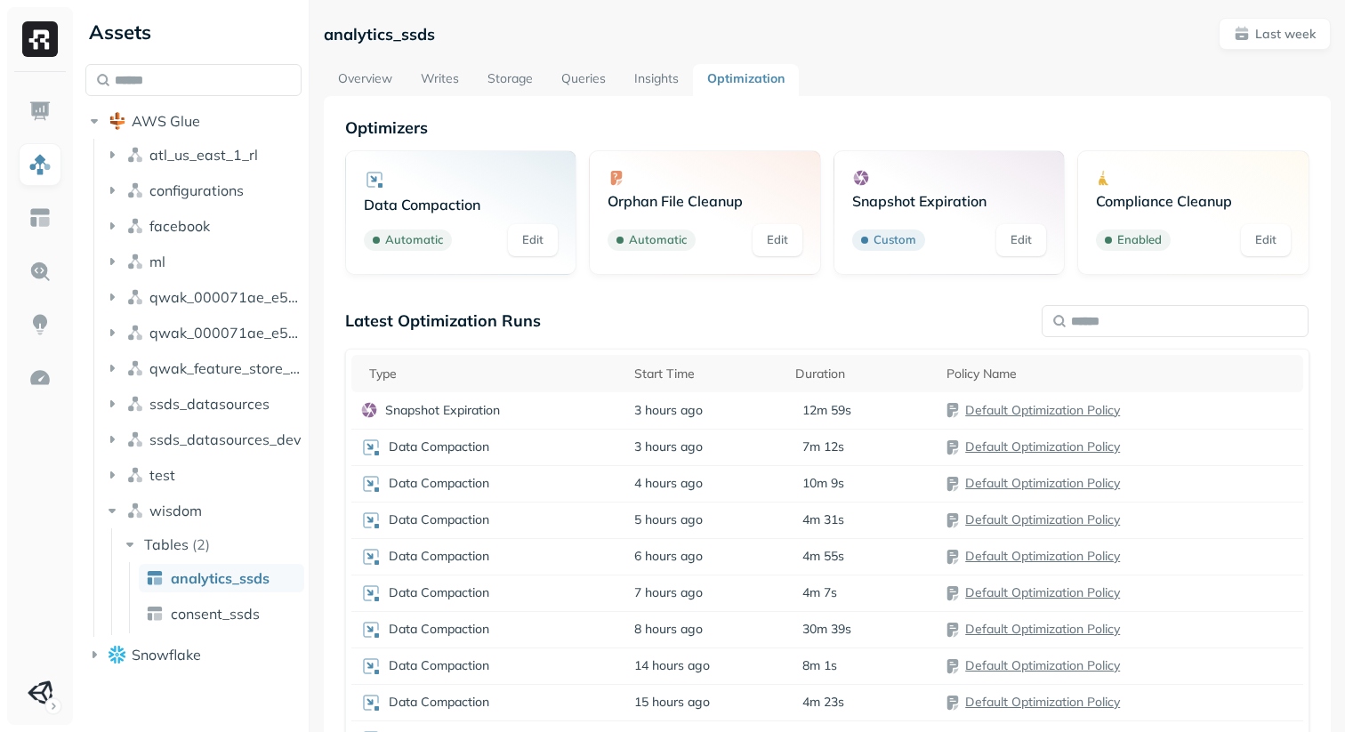
scroll to position [96, 0]
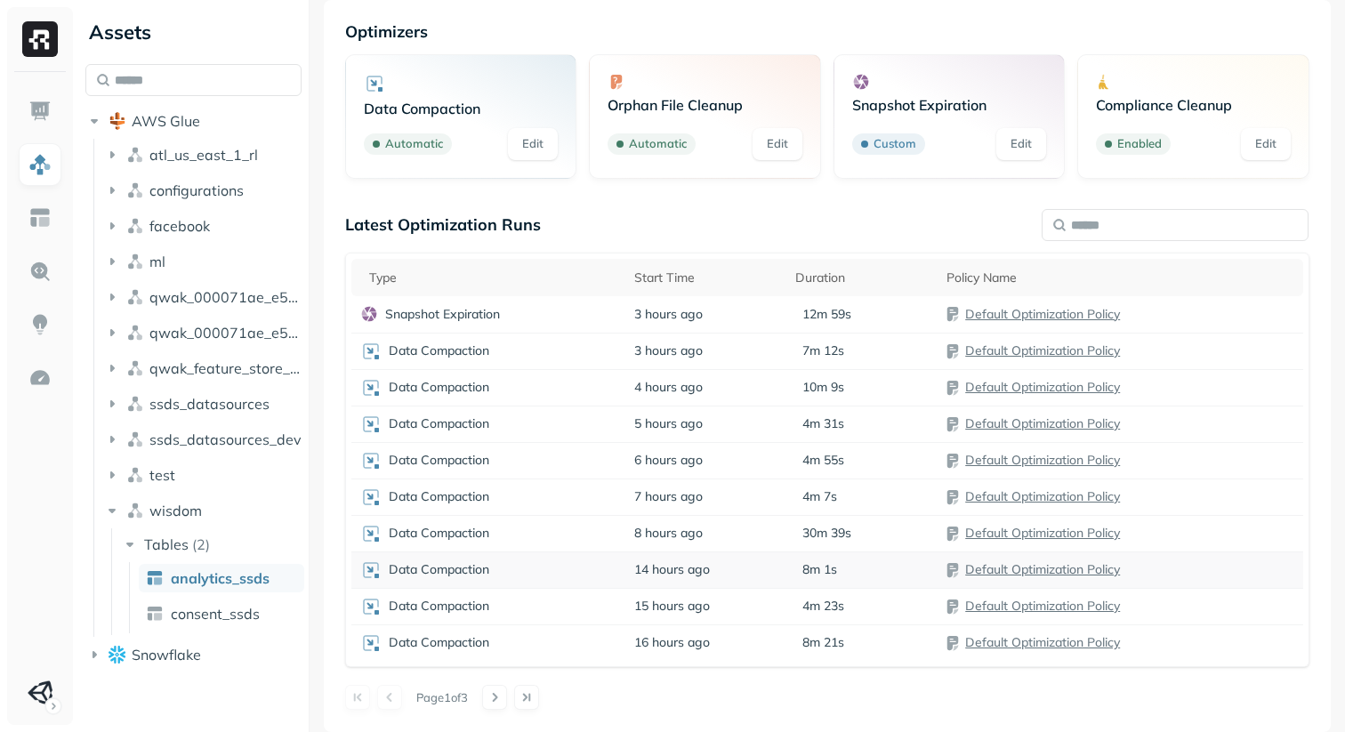
click at [459, 569] on p "Data Compaction" at bounding box center [439, 569] width 101 height 17
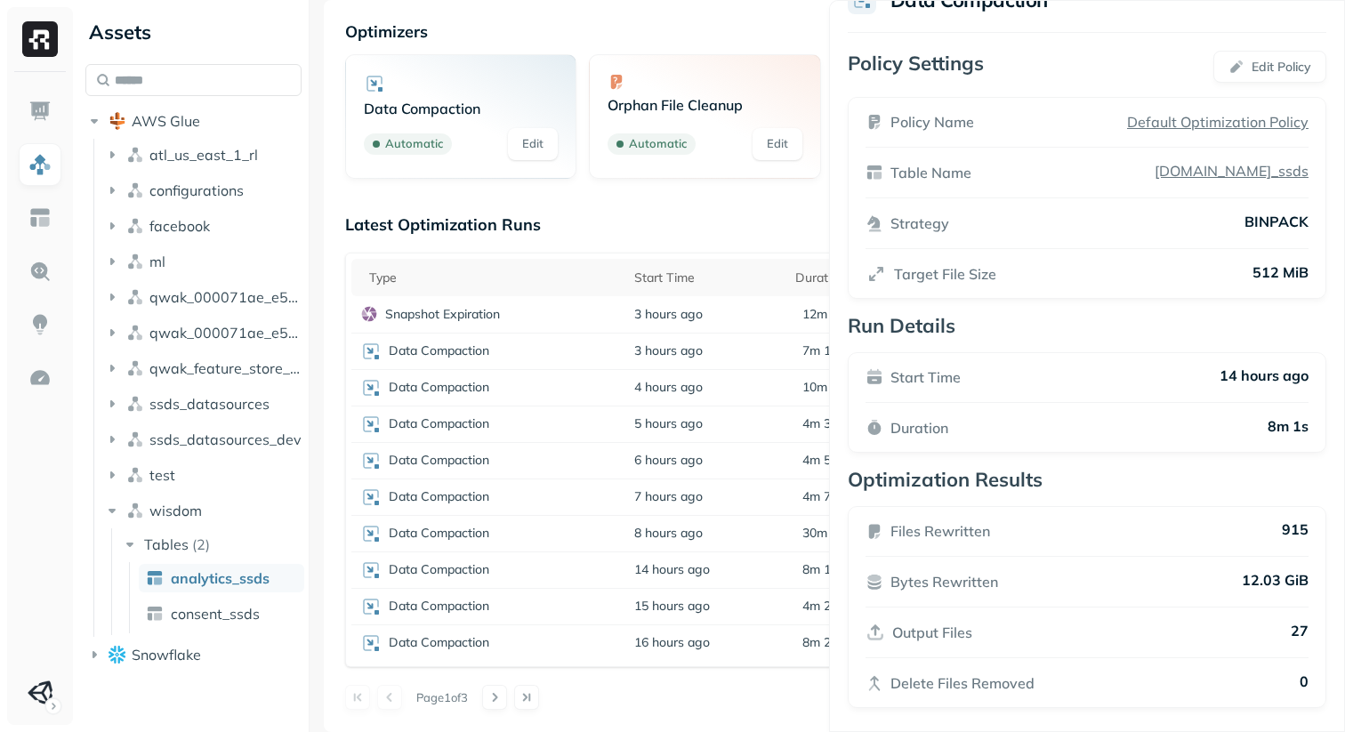
scroll to position [42, 0]
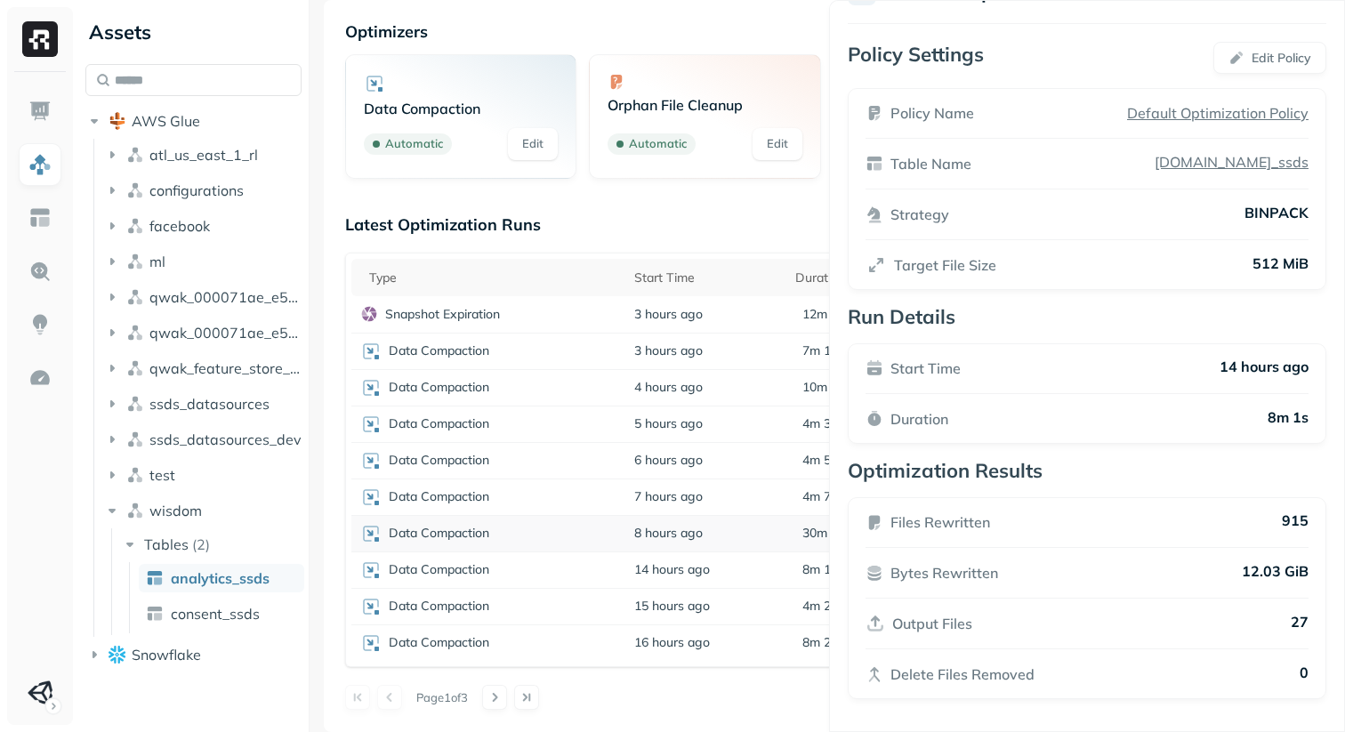
click at [457, 541] on html "Assets AWS Glue atl_us_east_1_rl configurations facebook ml qwak_000071ae_e5f6_…" at bounding box center [672, 366] width 1345 height 732
click at [457, 540] on p "Data Compaction" at bounding box center [439, 533] width 101 height 17
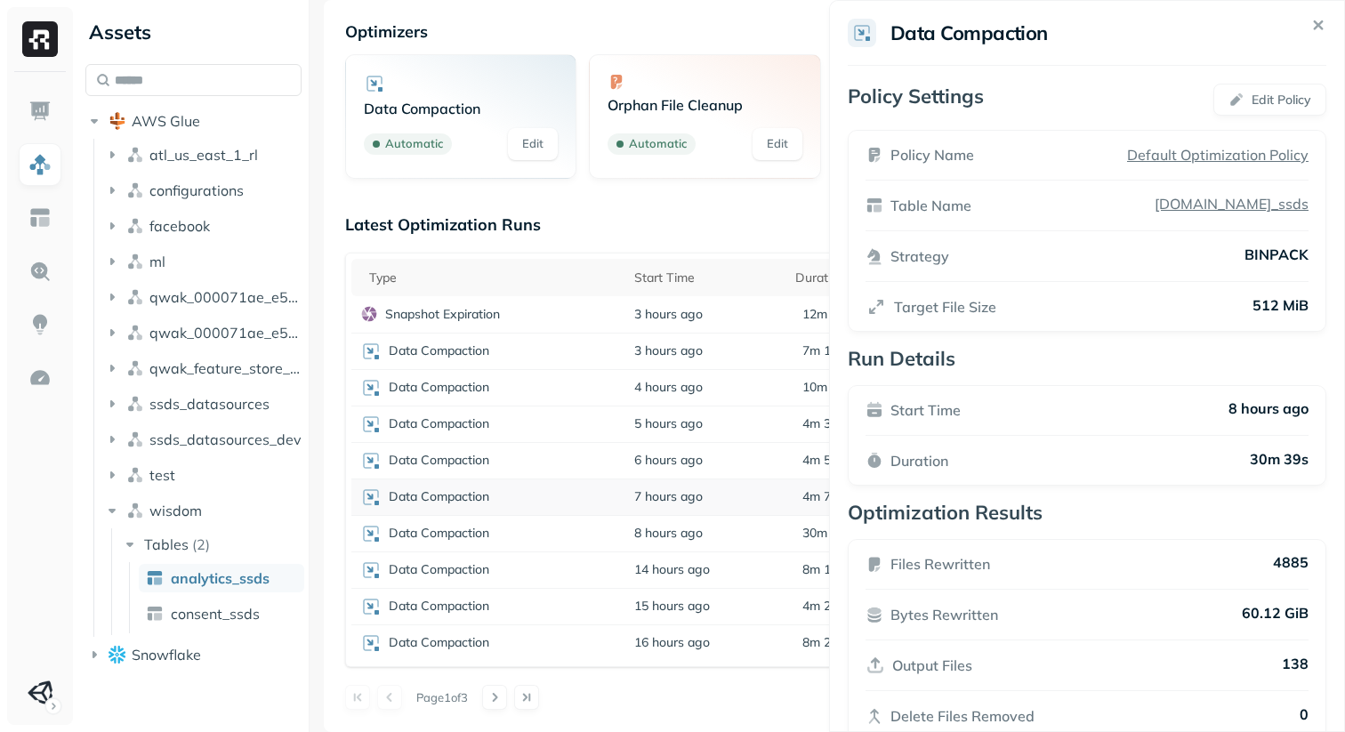
click at [455, 497] on html "Assets AWS Glue atl_us_east_1_rl configurations facebook ml qwak_000071ae_e5f6_…" at bounding box center [672, 366] width 1345 height 732
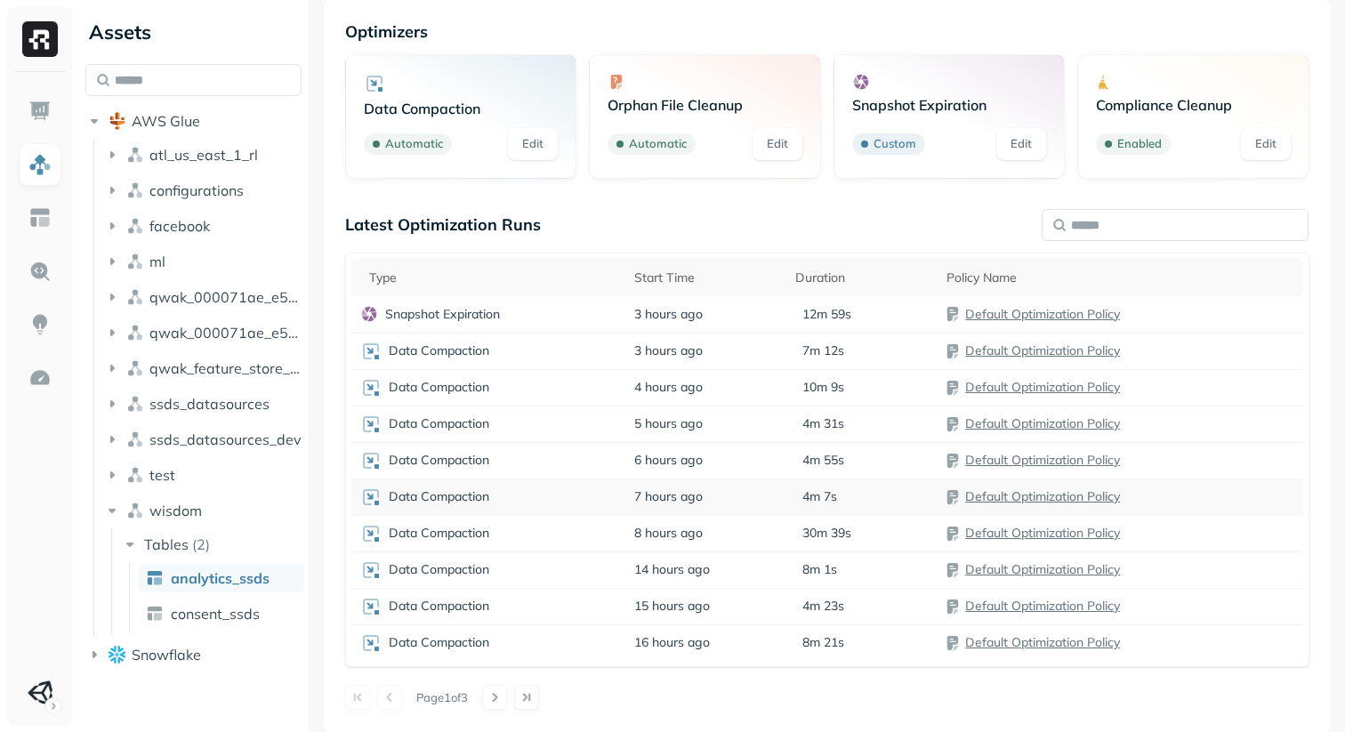
click at [455, 497] on p "Data Compaction" at bounding box center [439, 496] width 101 height 17
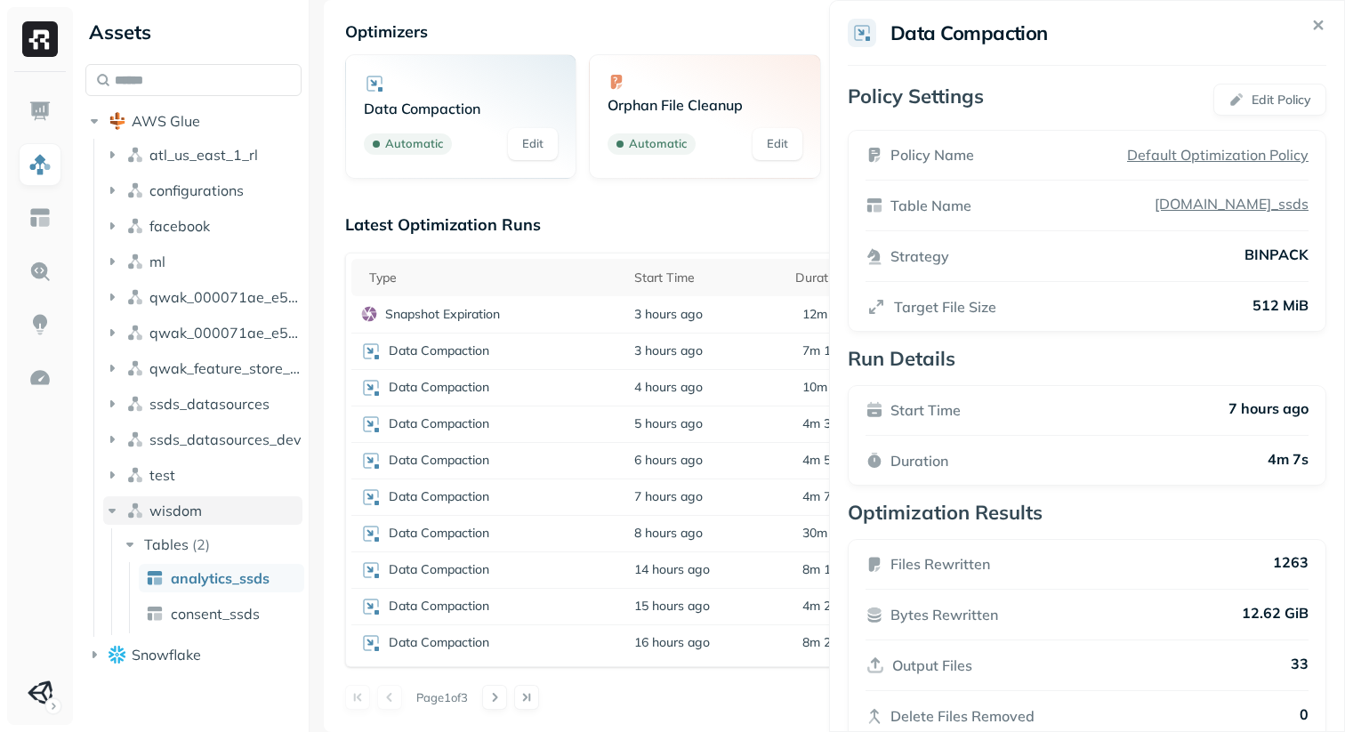
click at [109, 506] on html "Assets AWS Glue atl_us_east_1_rl configurations facebook ml qwak_000071ae_e5f6_…" at bounding box center [672, 366] width 1345 height 732
click at [109, 506] on icon "button" at bounding box center [112, 511] width 18 height 18
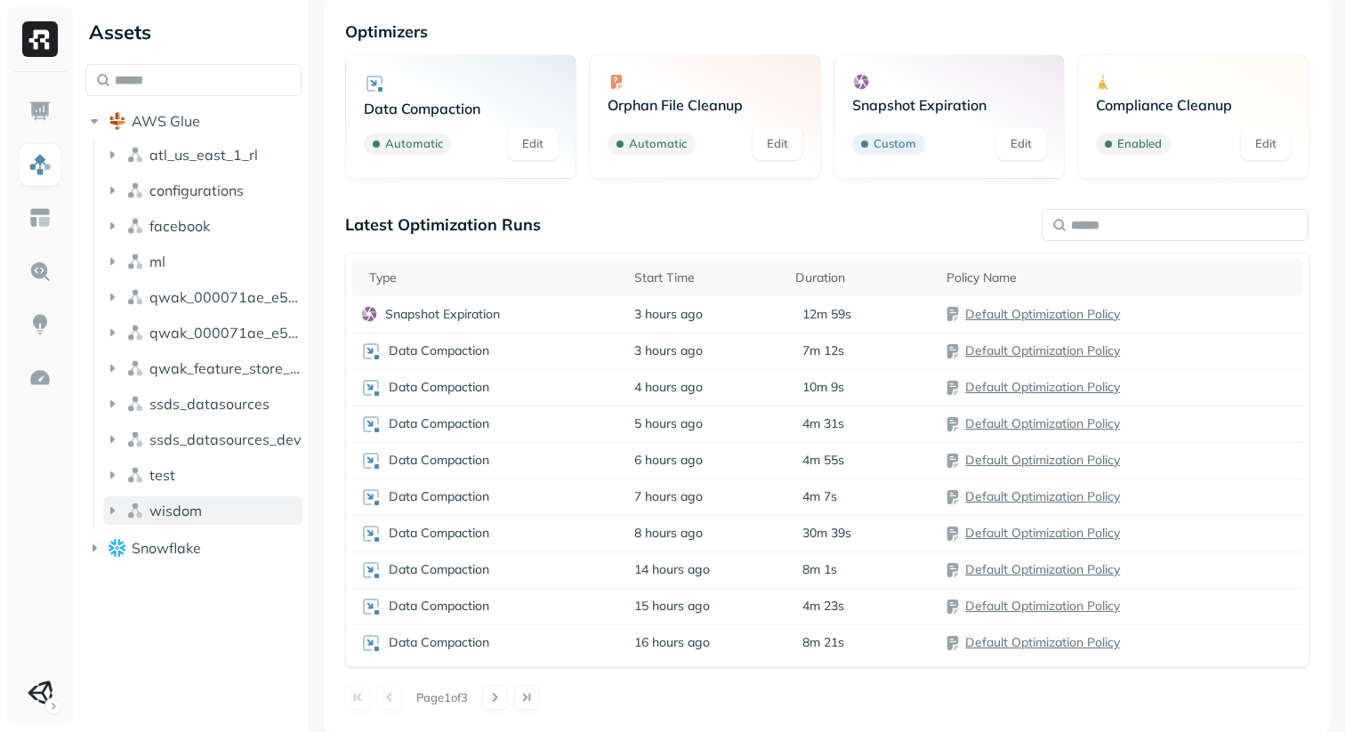
click at [109, 506] on icon "button" at bounding box center [112, 511] width 18 height 18
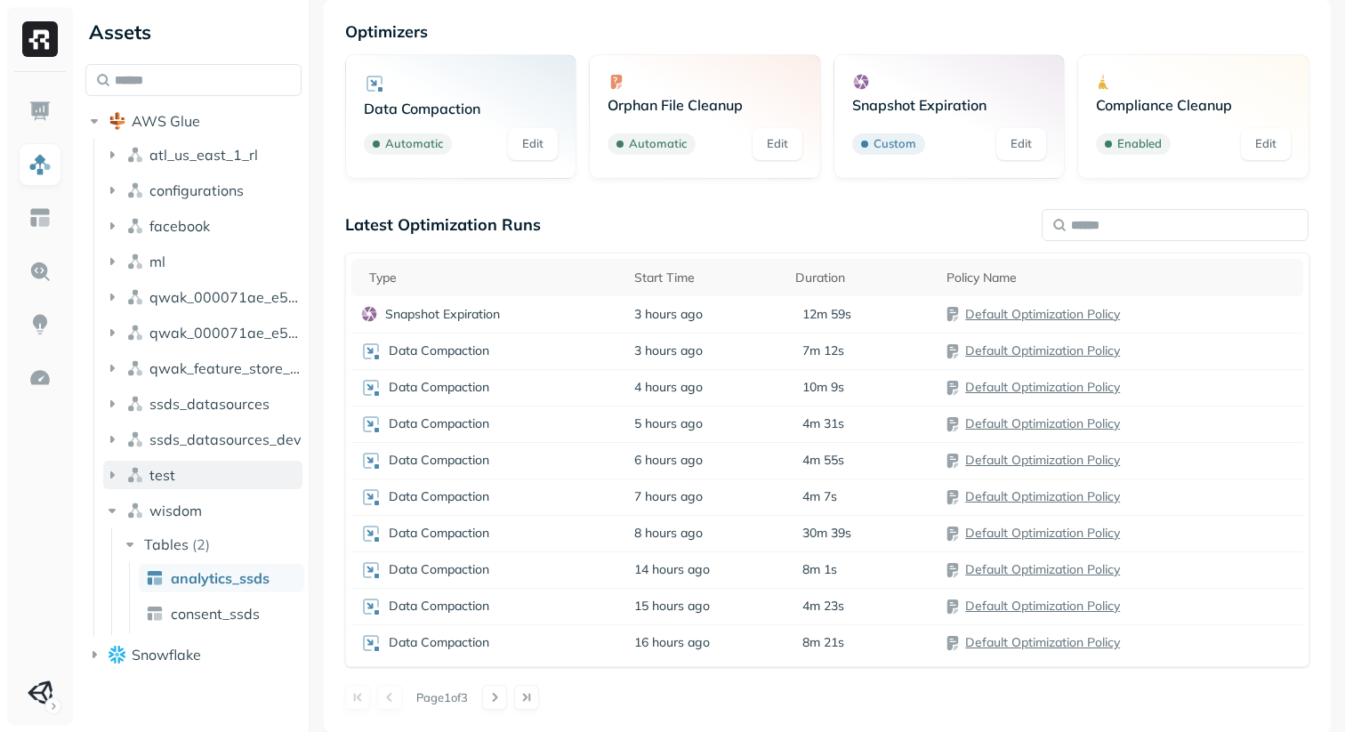
click at [107, 479] on icon "button" at bounding box center [112, 475] width 18 height 18
click at [110, 511] on icon "button" at bounding box center [112, 511] width 7 height 4
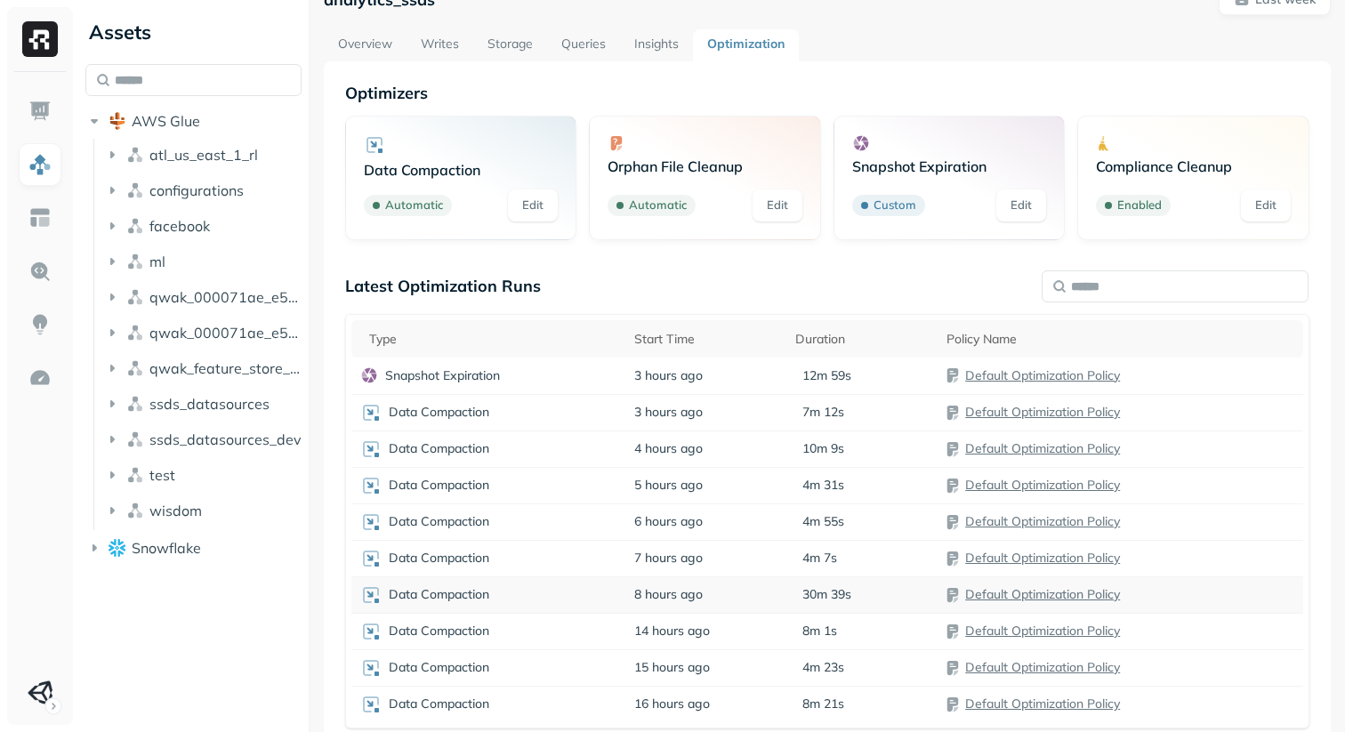
scroll to position [34, 0]
click at [469, 453] on p "Data Compaction" at bounding box center [439, 449] width 101 height 17
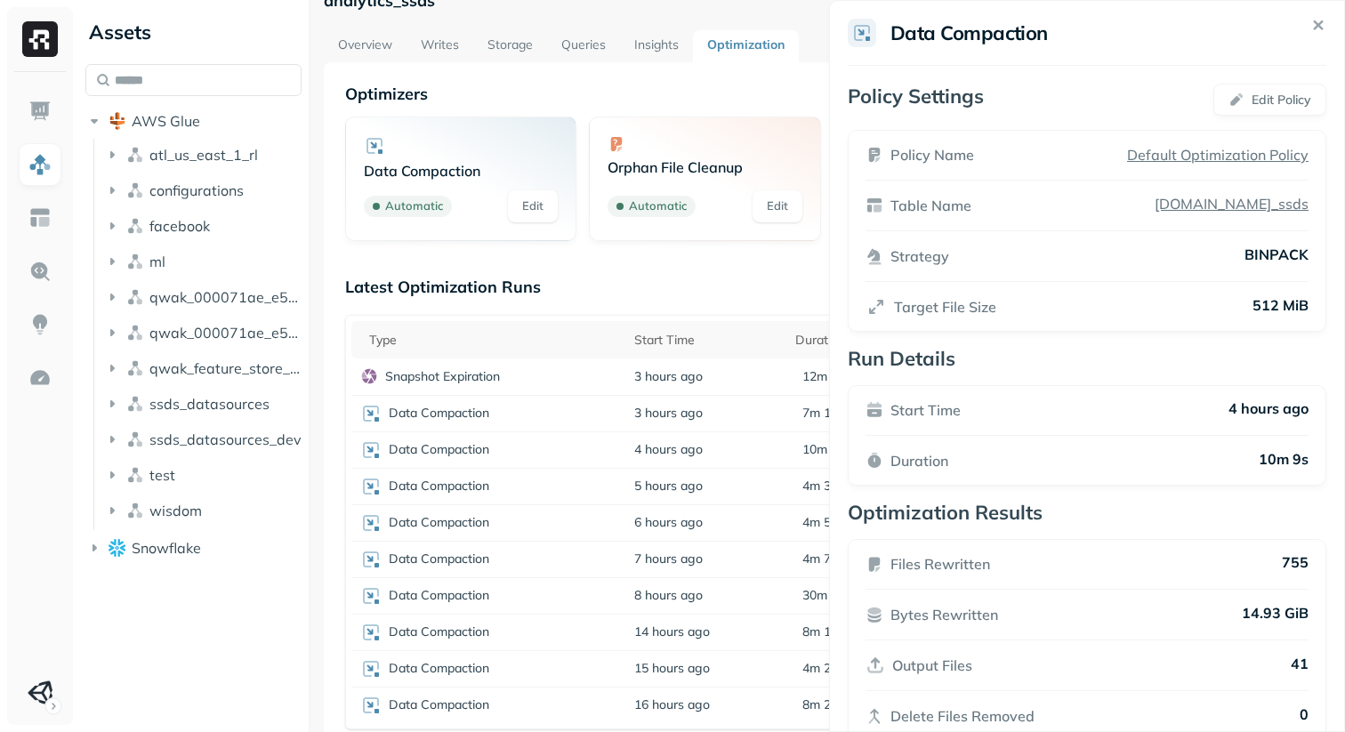
scroll to position [42, 0]
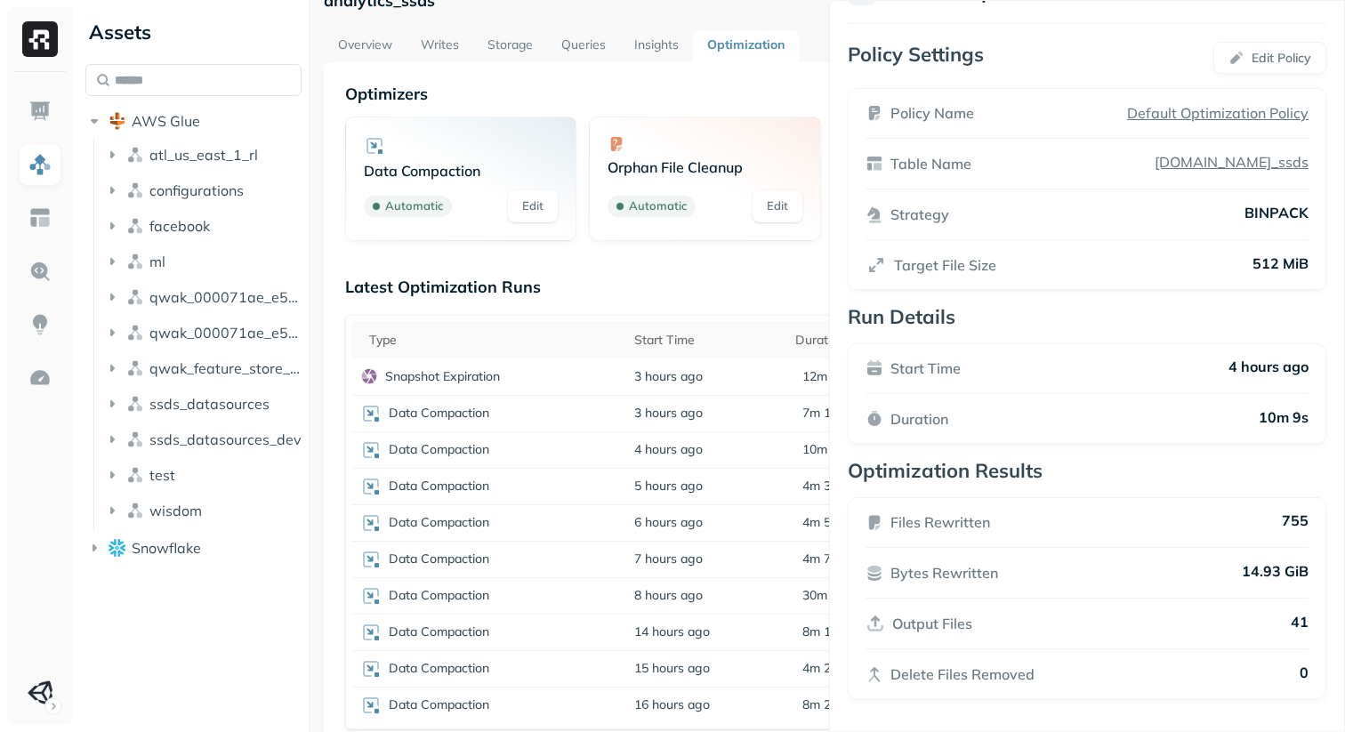
click at [695, 283] on html "Assets AWS Glue atl_us_east_1_rl configurations facebook ml qwak_000071ae_e5f6_…" at bounding box center [672, 366] width 1345 height 732
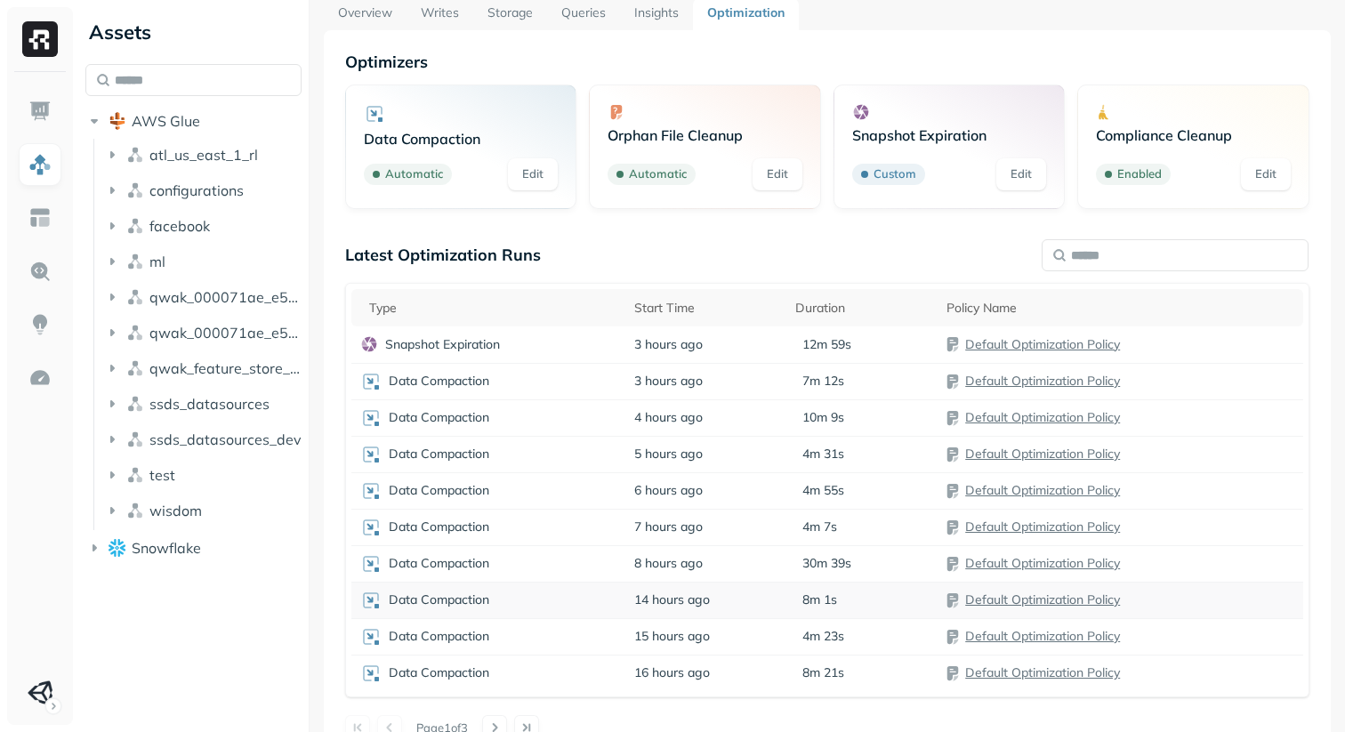
scroll to position [96, 0]
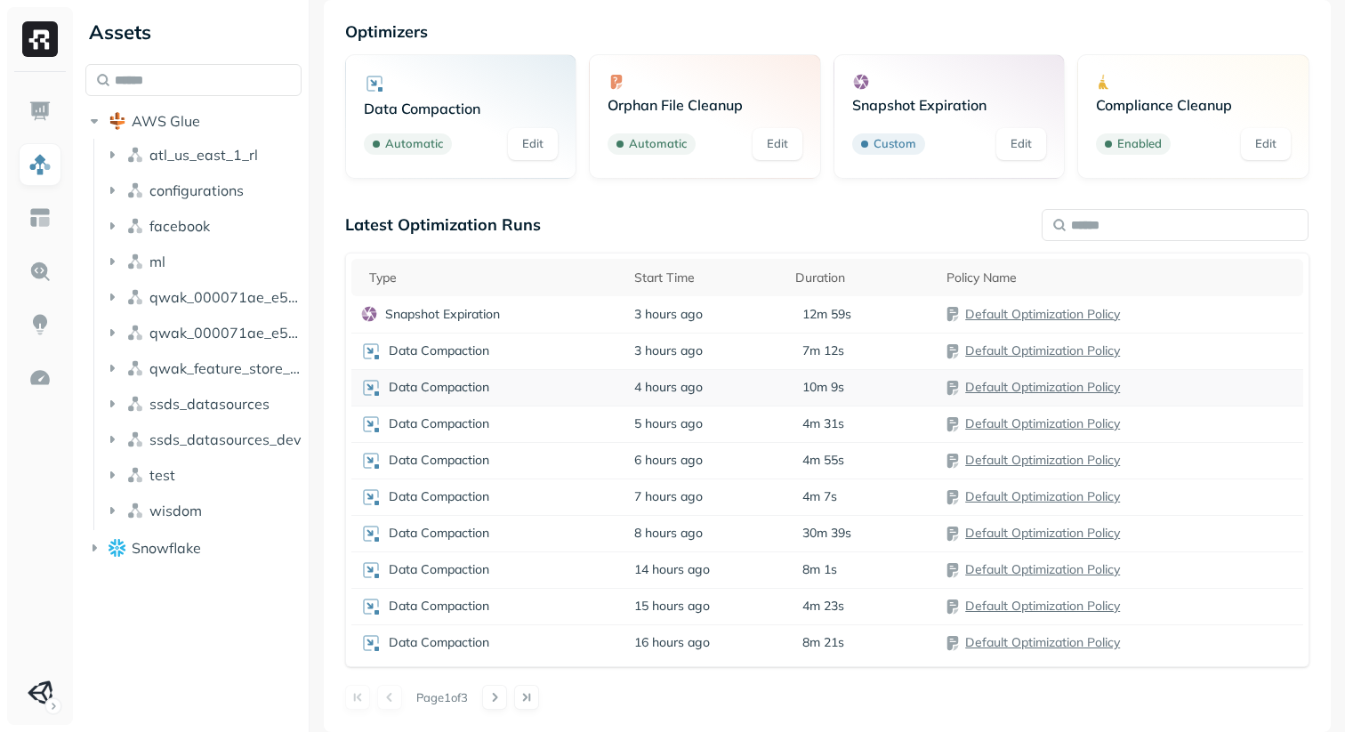
click at [481, 390] on p "Data Compaction" at bounding box center [439, 387] width 101 height 17
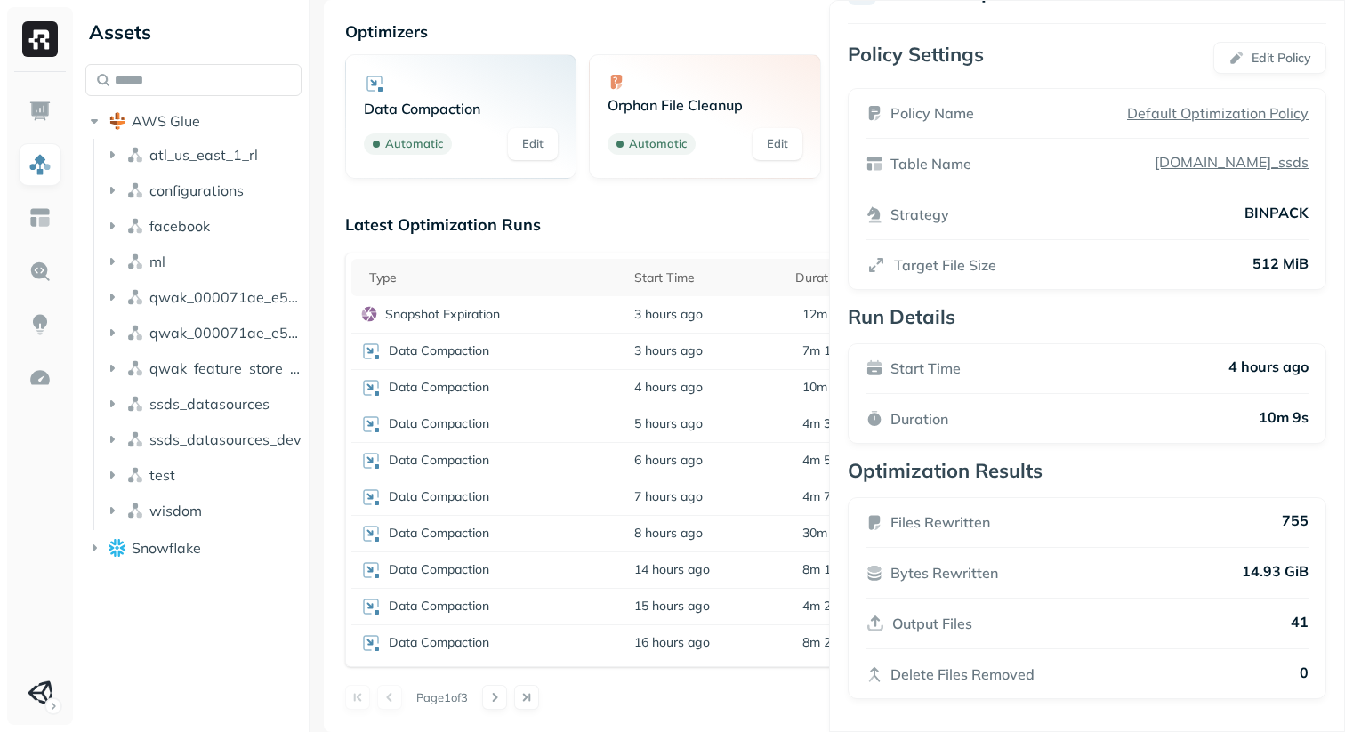
scroll to position [0, 0]
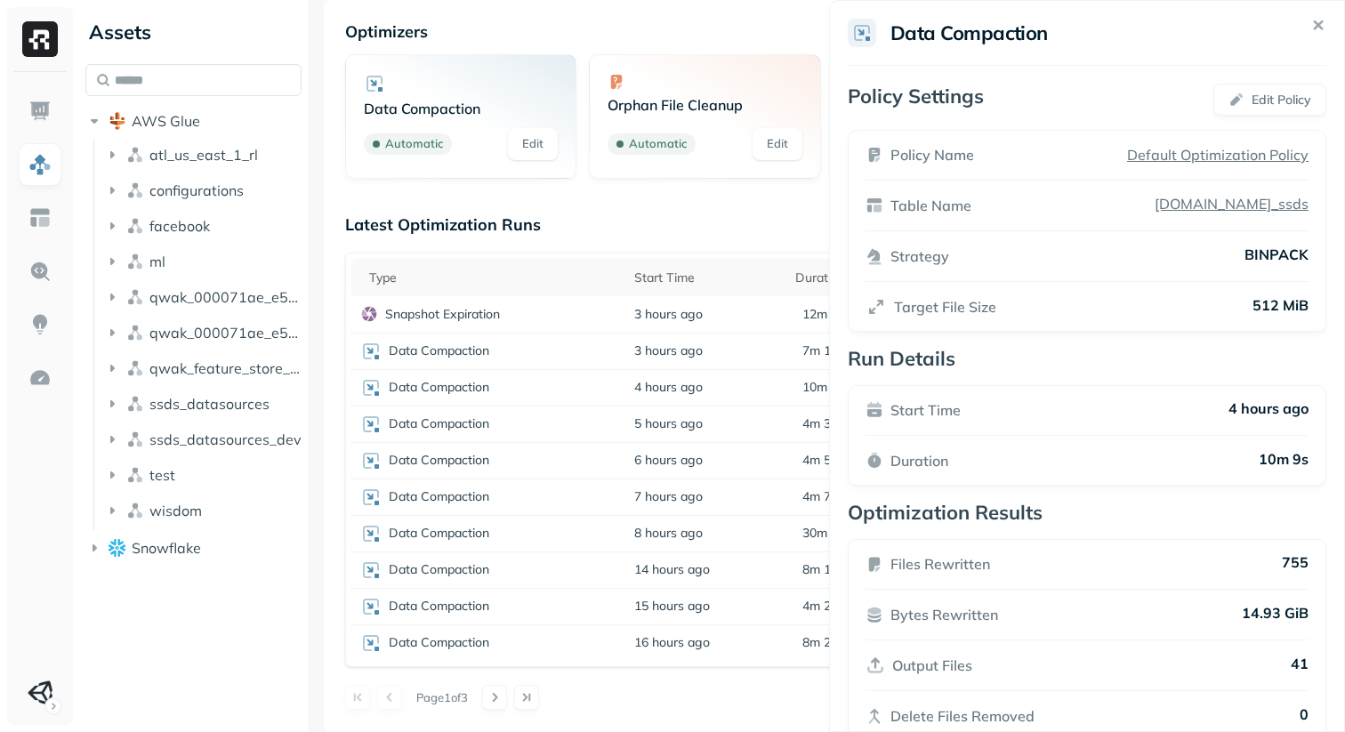
click at [1327, 31] on icon at bounding box center [1319, 25] width 20 height 20
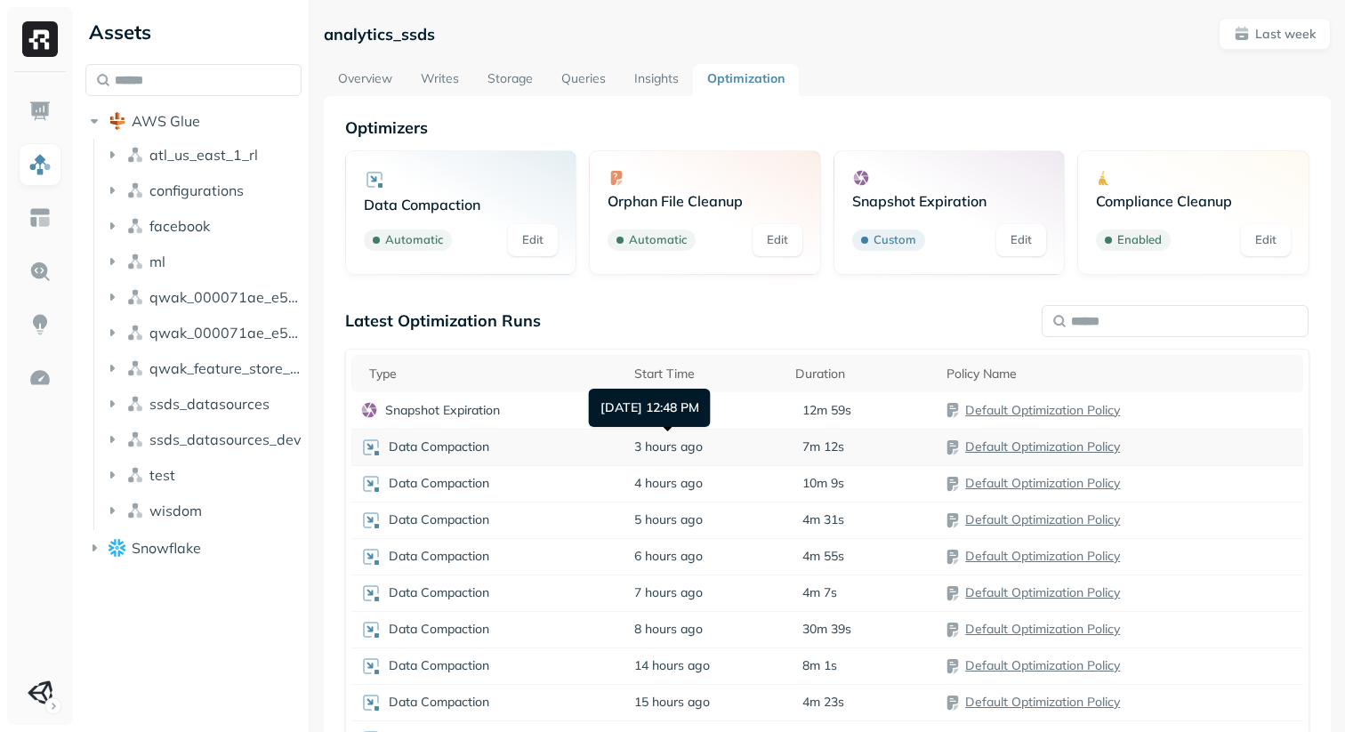
scroll to position [96, 0]
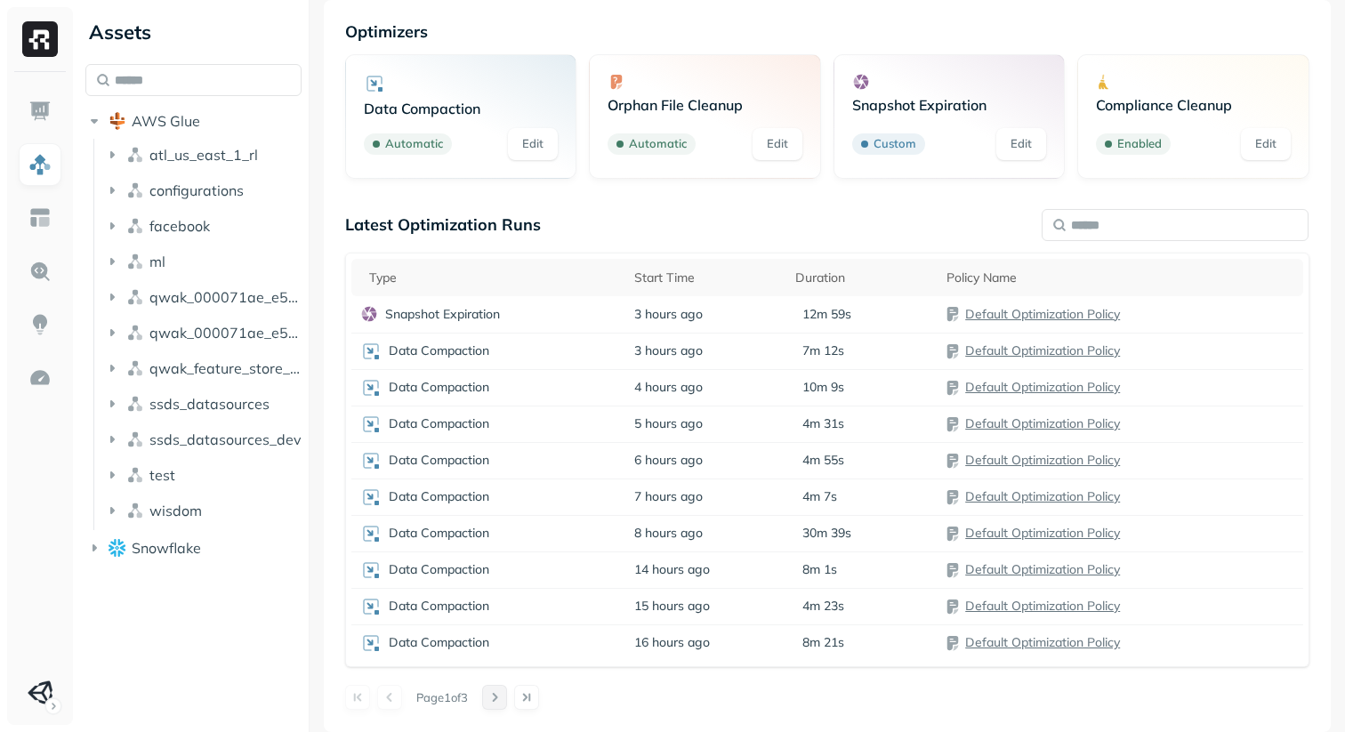
click at [507, 692] on button at bounding box center [494, 697] width 25 height 25
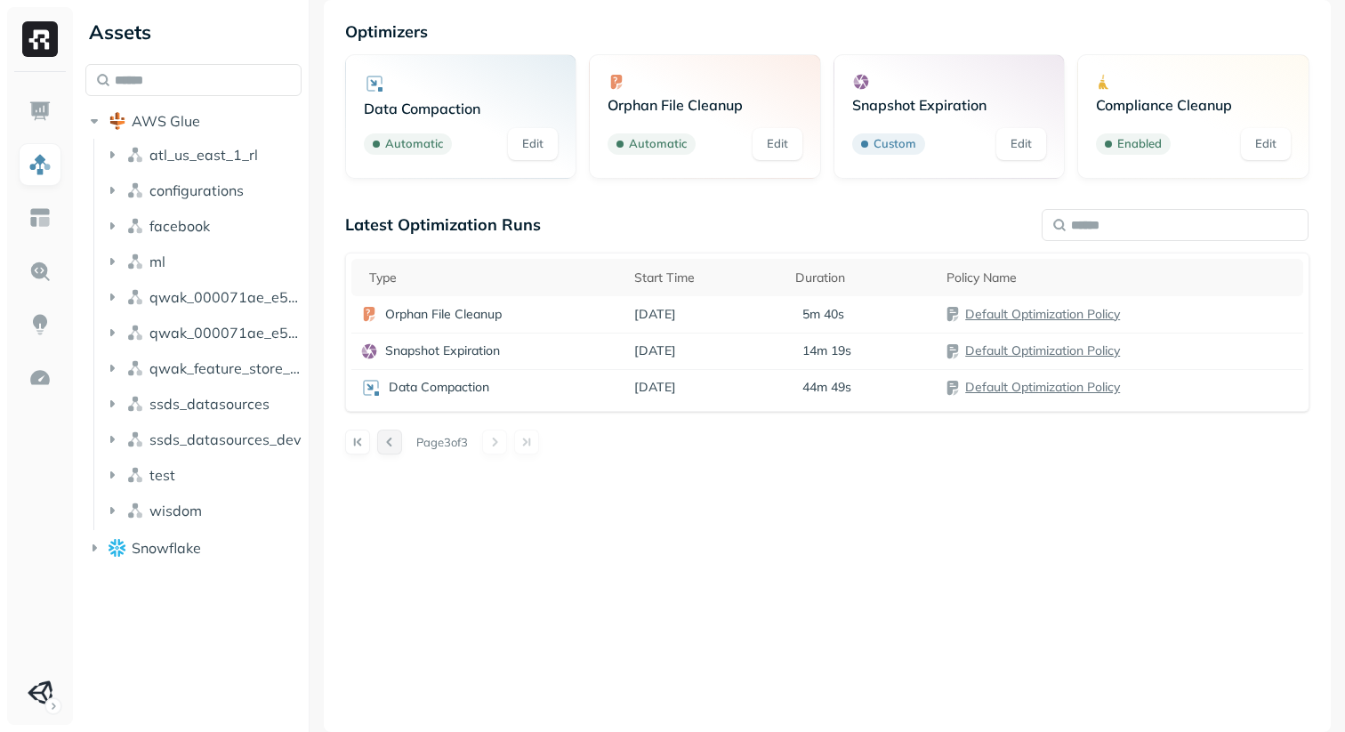
click at [391, 445] on button at bounding box center [389, 442] width 25 height 25
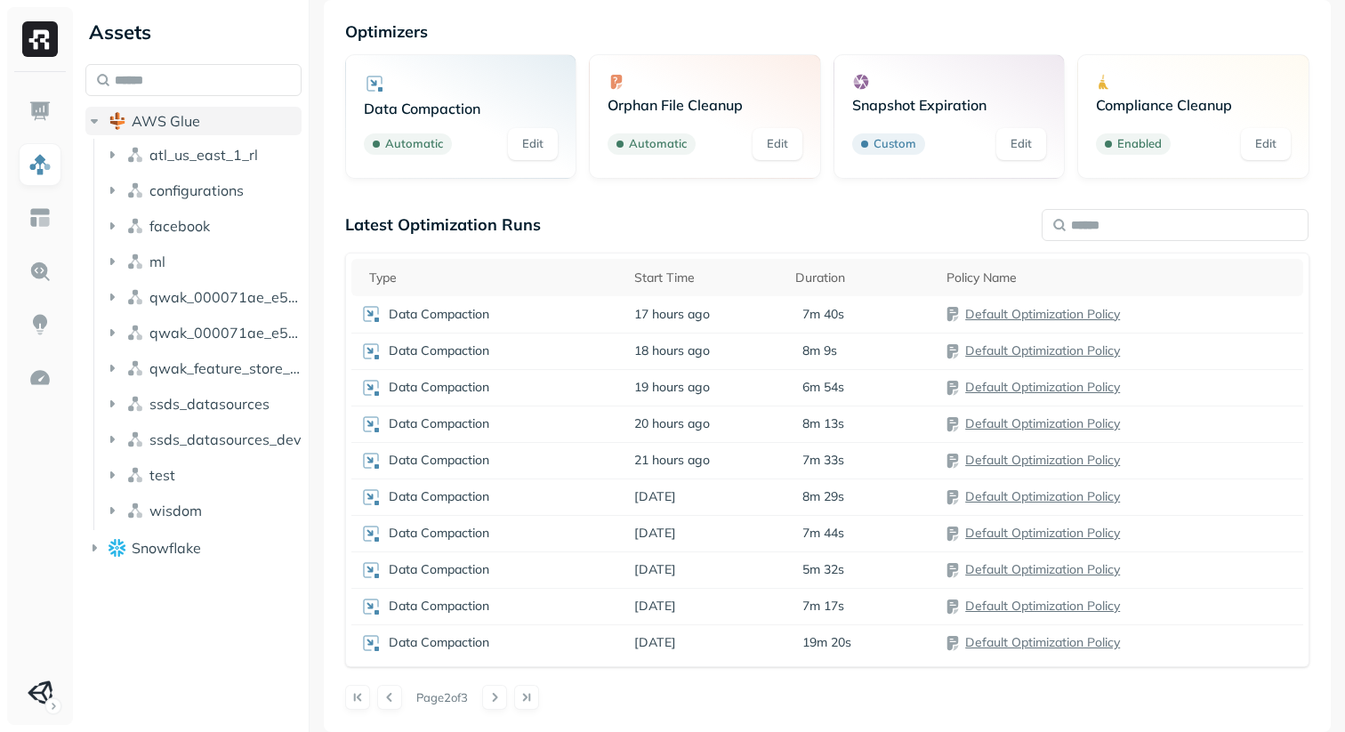
click at [101, 121] on icon "button" at bounding box center [94, 121] width 18 height 18
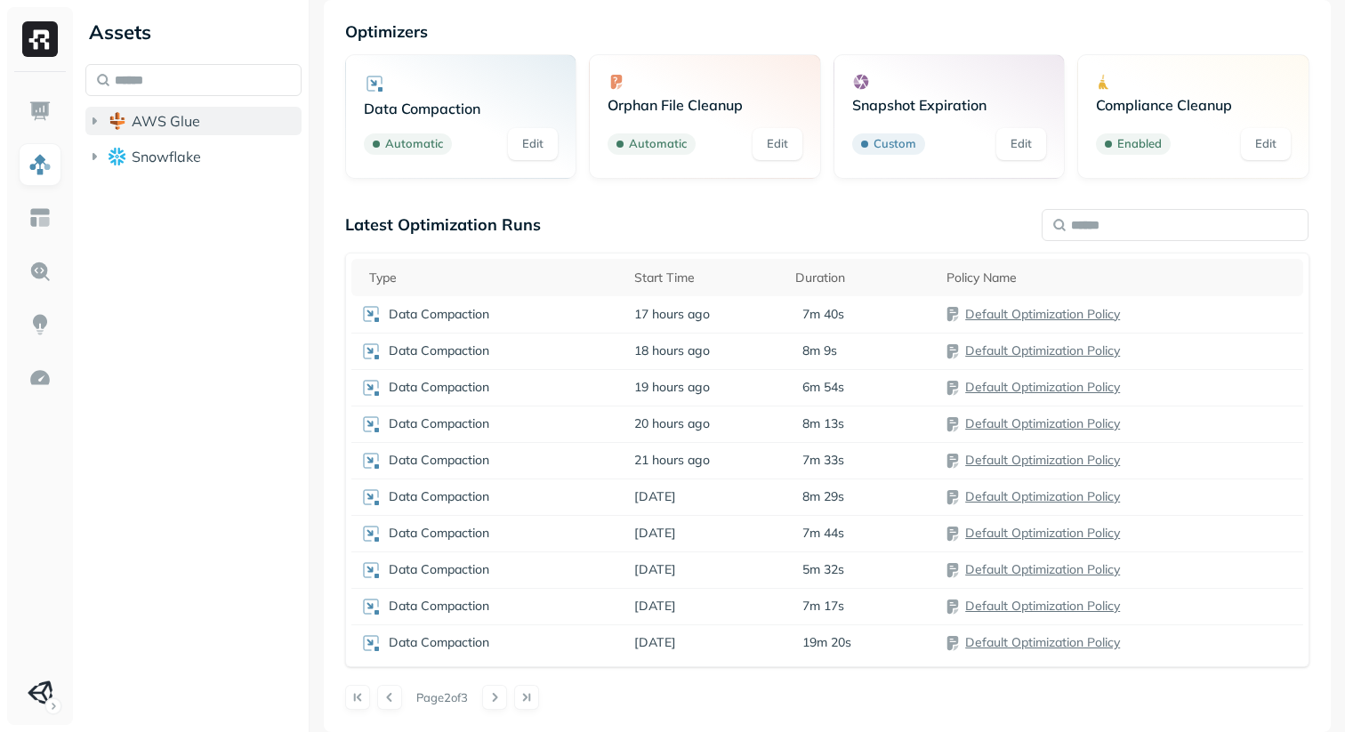
click at [101, 121] on icon "button" at bounding box center [94, 121] width 18 height 18
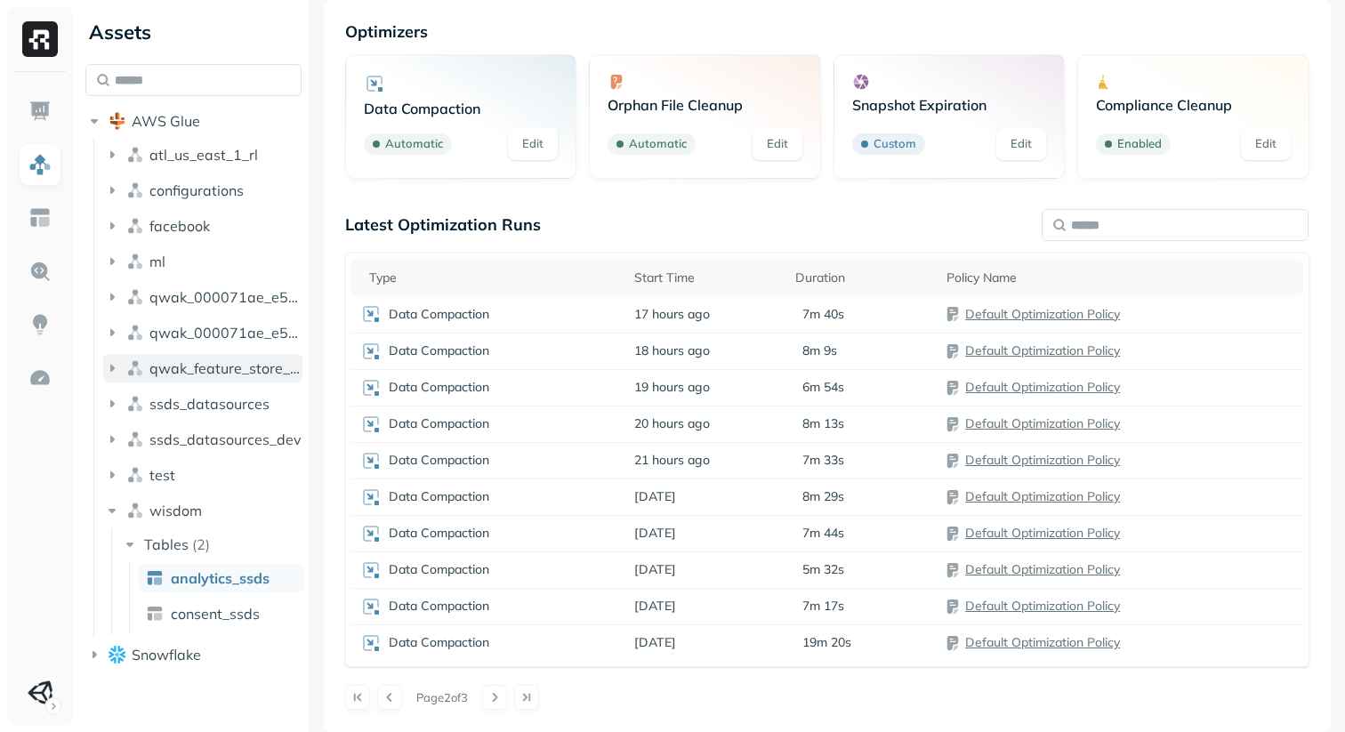
click at [112, 368] on icon "button" at bounding box center [112, 368] width 4 height 7
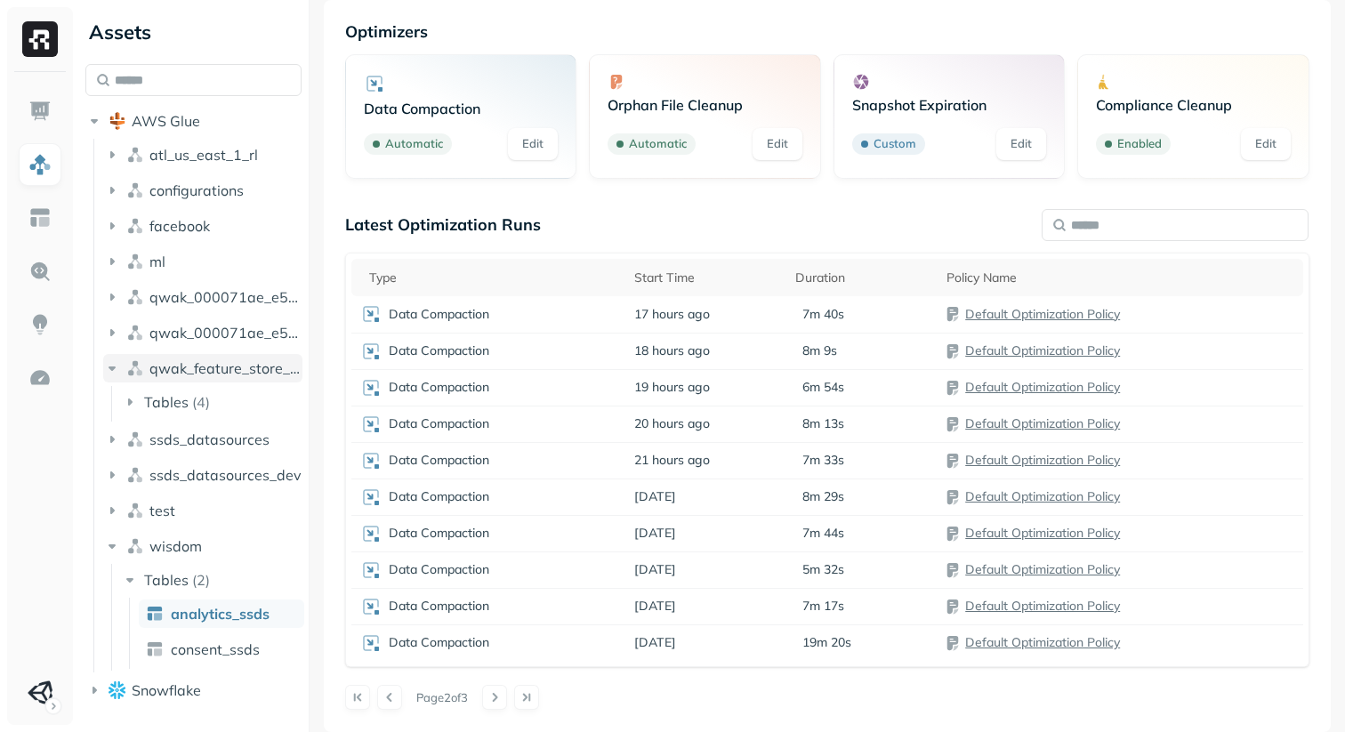
click at [112, 368] on icon "button" at bounding box center [112, 369] width 7 height 4
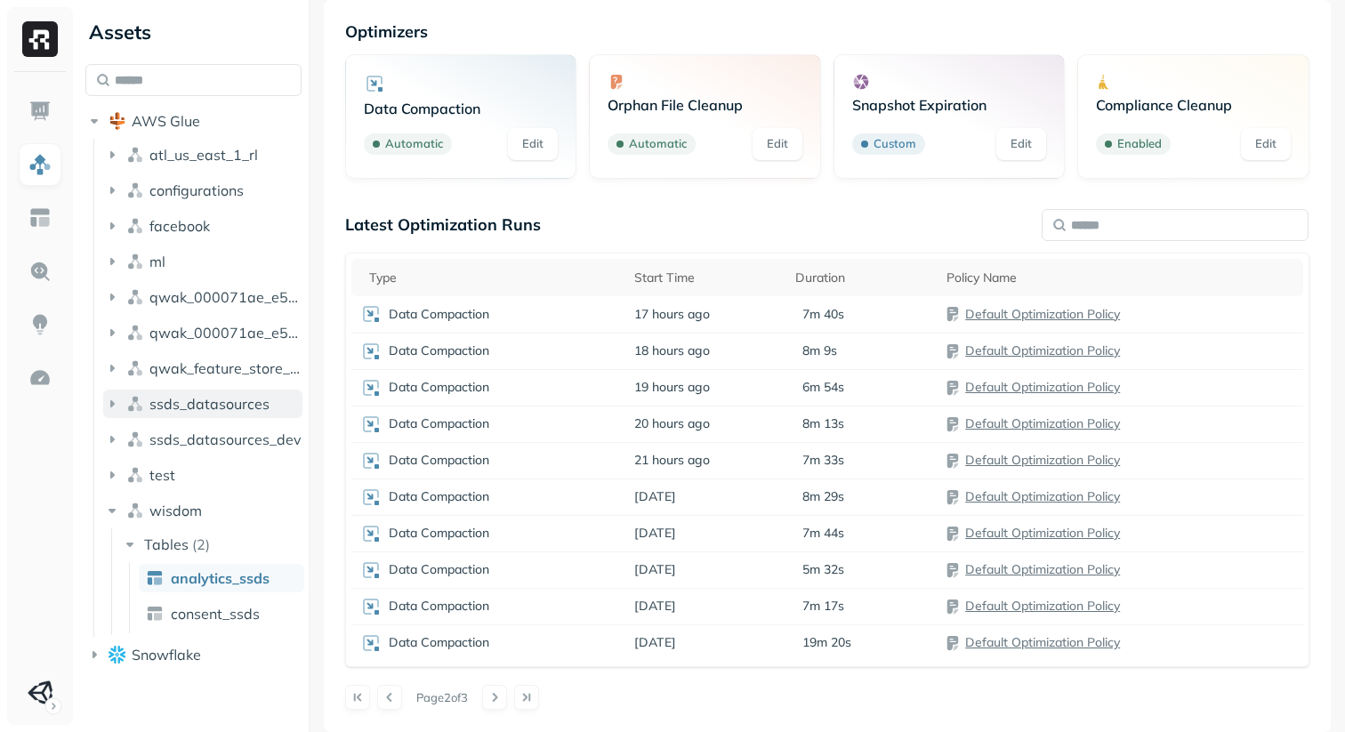
click at [110, 414] on button "ssds_datasources" at bounding box center [202, 404] width 199 height 28
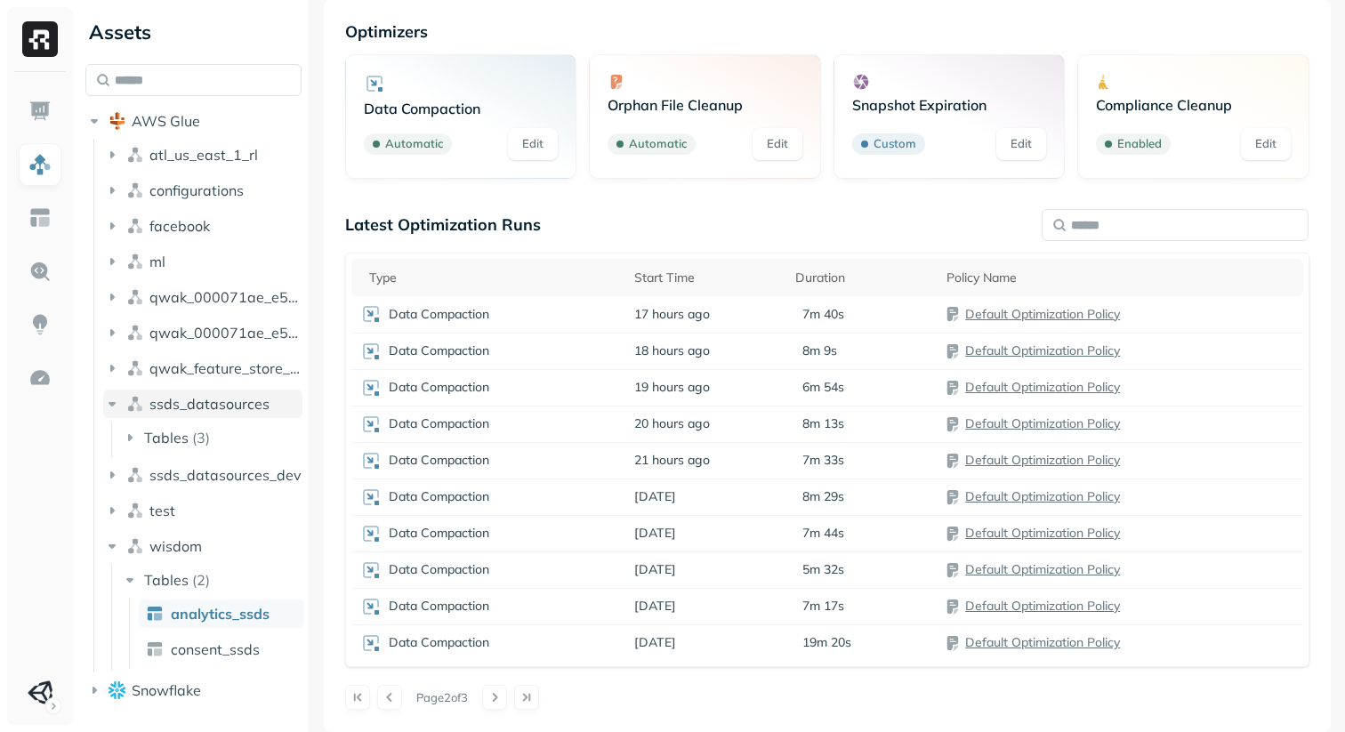
click at [110, 414] on button "ssds_datasources" at bounding box center [202, 404] width 199 height 28
